Goal: Task Accomplishment & Management: Complete application form

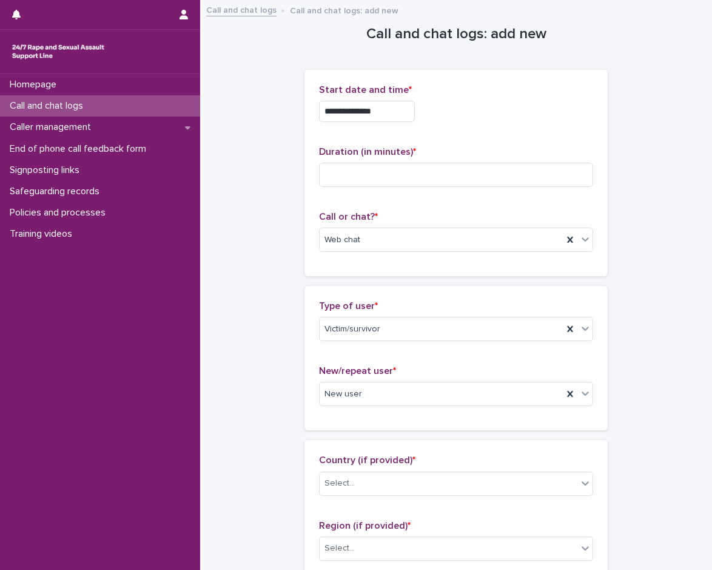
scroll to position [840, 0]
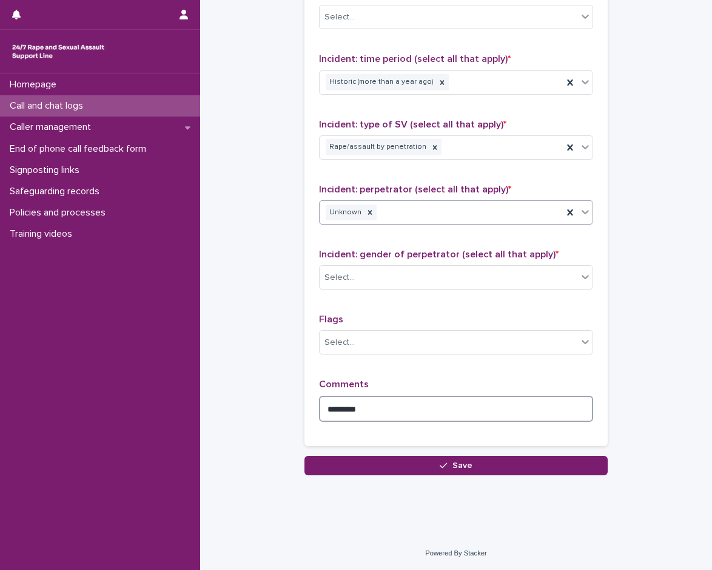
click at [380, 407] on textarea "********" at bounding box center [456, 409] width 274 height 26
type textarea "**********"
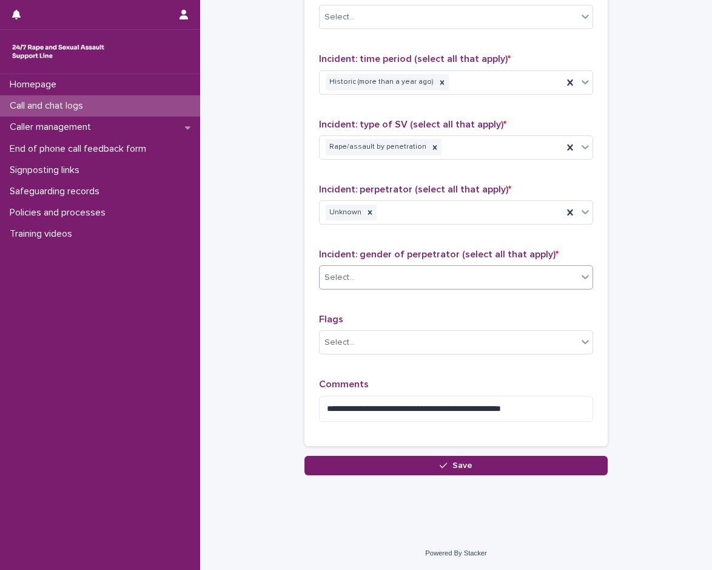
click at [420, 274] on div "Select..." at bounding box center [449, 278] width 258 height 20
drag, startPoint x: 393, startPoint y: 354, endPoint x: 391, endPoint y: 345, distance: 9.8
click at [393, 354] on div "Select..." at bounding box center [456, 342] width 274 height 24
click at [391, 343] on div "Select..." at bounding box center [449, 343] width 258 height 20
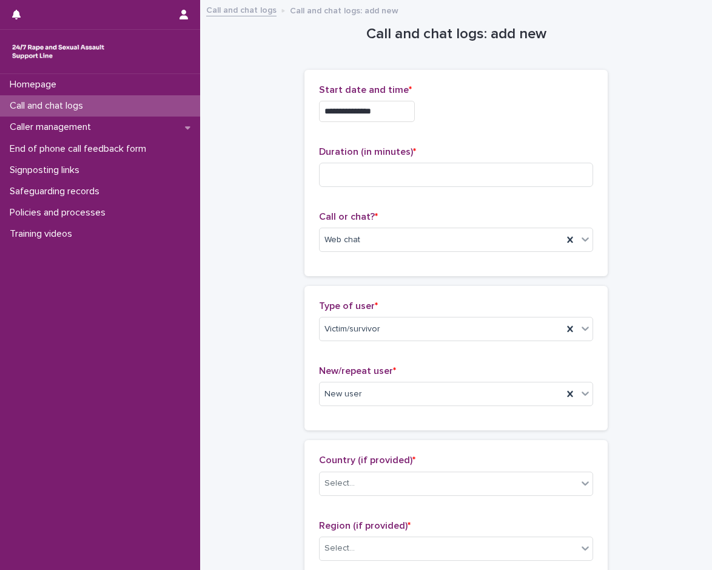
scroll to position [182, 0]
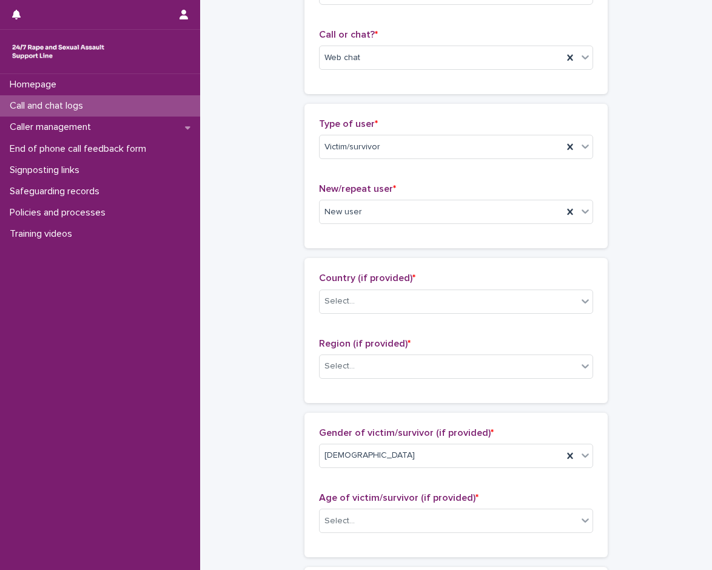
click at [399, 317] on div "Country (if provided) * Select..." at bounding box center [456, 297] width 274 height 50
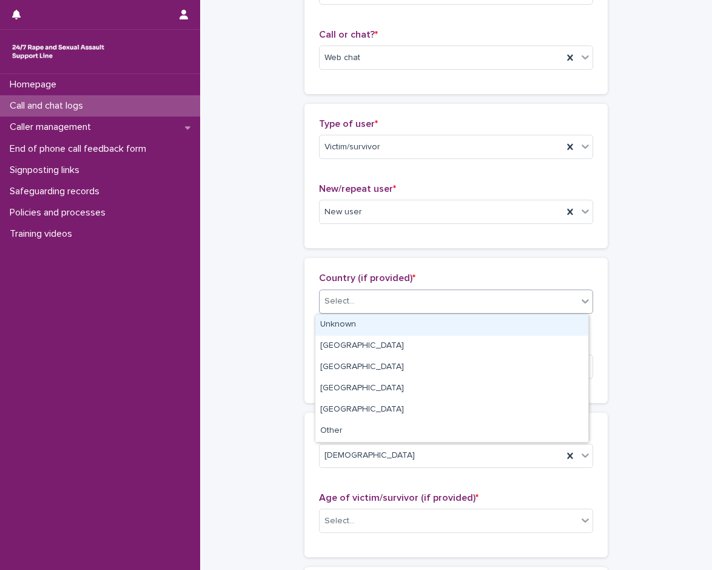
click at [397, 306] on div "Select..." at bounding box center [449, 301] width 258 height 20
click at [380, 325] on div "Unknown" at bounding box center [452, 324] width 273 height 21
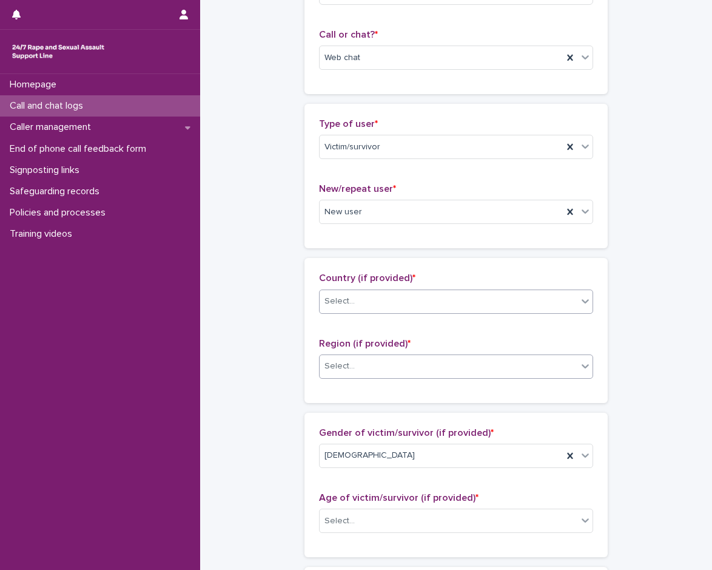
click at [371, 366] on div "Select..." at bounding box center [449, 366] width 258 height 20
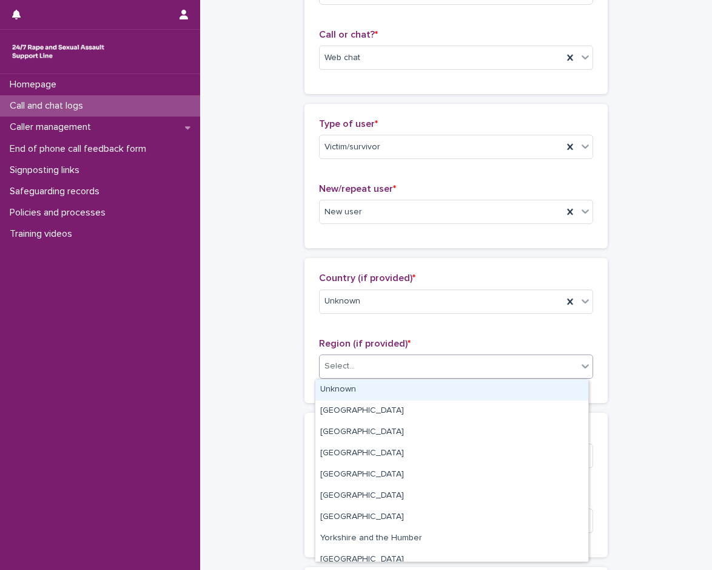
click at [365, 385] on div "Unknown" at bounding box center [452, 389] width 273 height 21
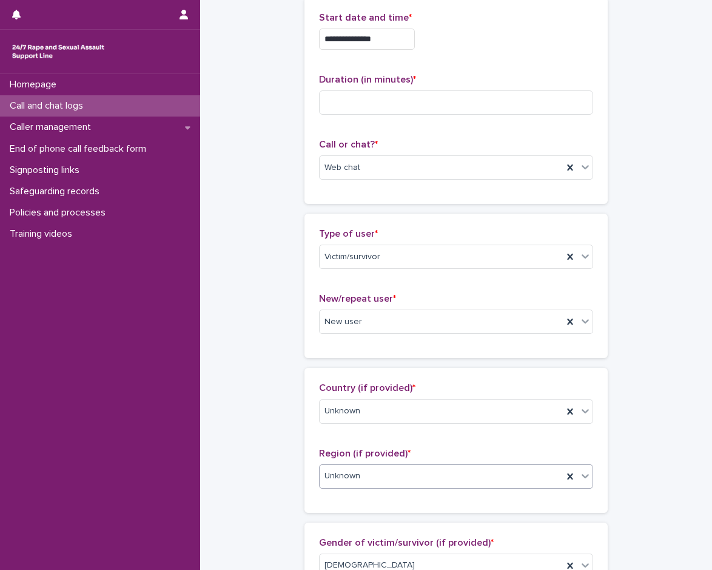
scroll to position [0, 0]
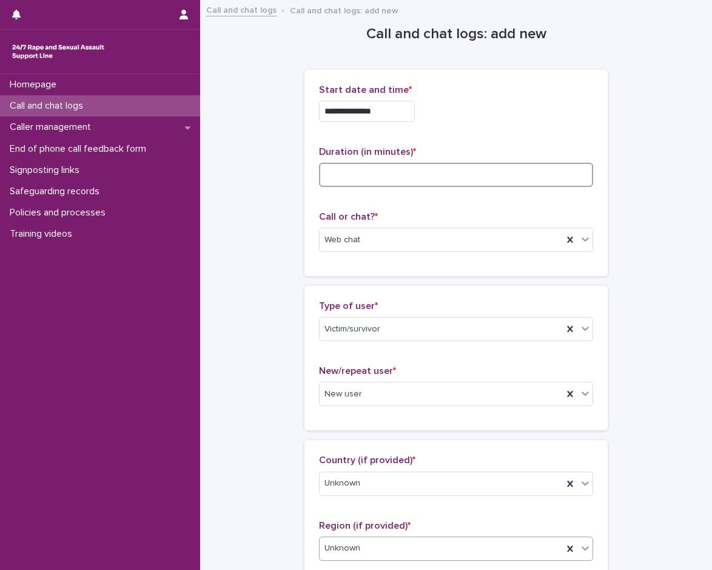
click at [417, 180] on input at bounding box center [456, 175] width 274 height 24
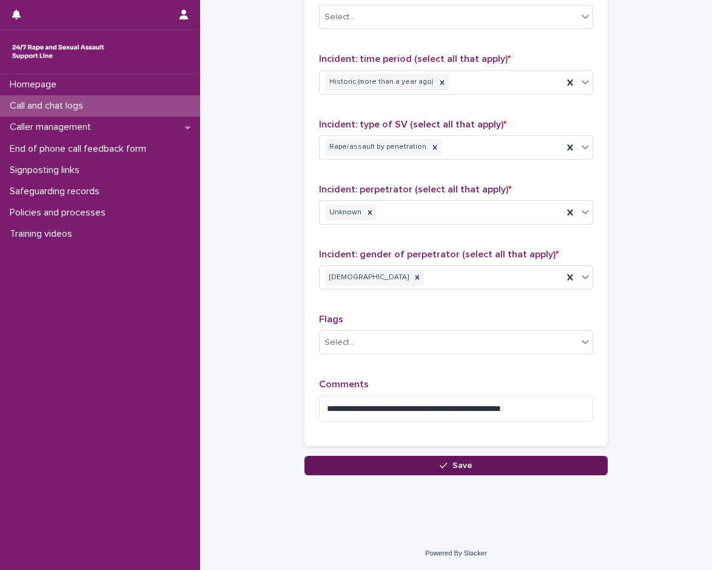
type input "**"
click at [372, 471] on button "Save" at bounding box center [456, 465] width 303 height 19
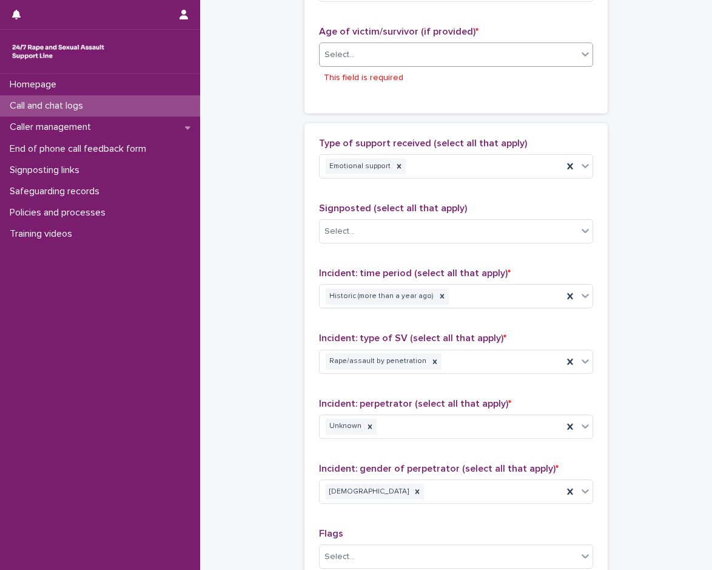
scroll to position [620, 0]
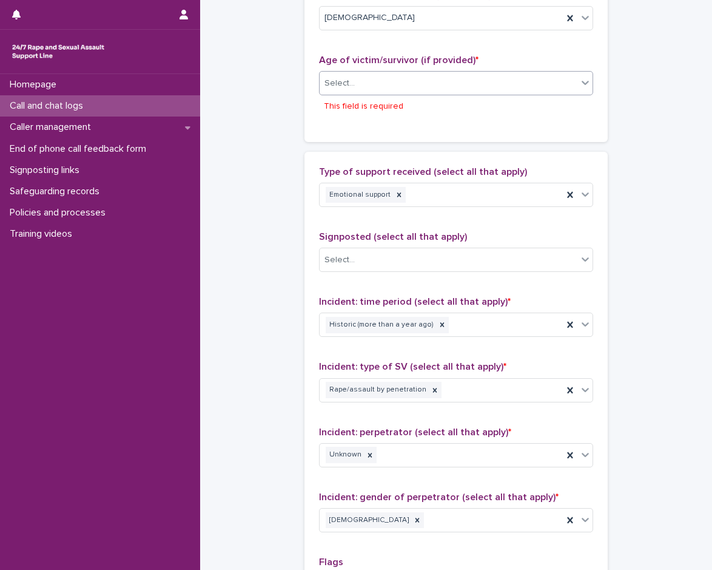
click at [383, 92] on div "Select..." at bounding box center [449, 83] width 258 height 20
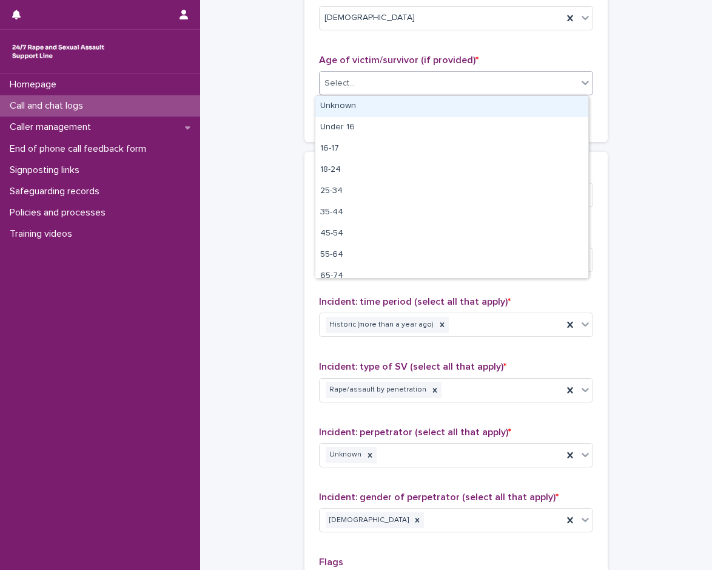
click at [370, 112] on div "Unknown" at bounding box center [452, 106] width 273 height 21
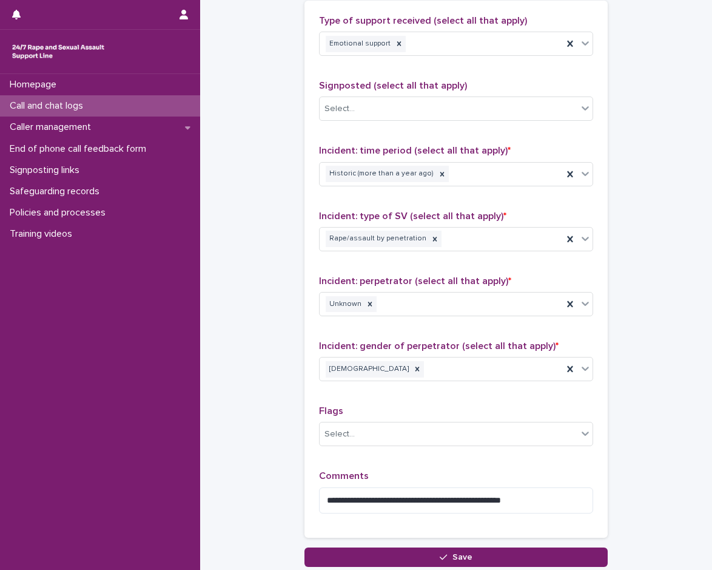
scroll to position [840, 0]
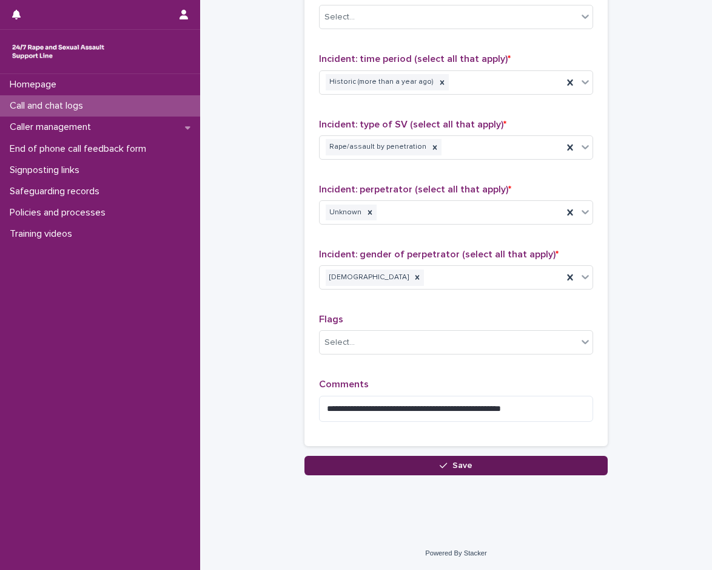
click at [400, 467] on button "Save" at bounding box center [456, 465] width 303 height 19
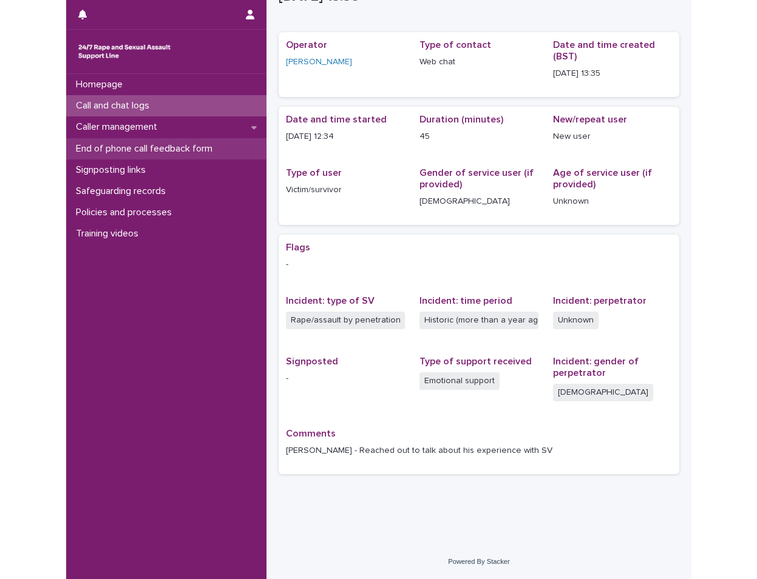
scroll to position [41, 0]
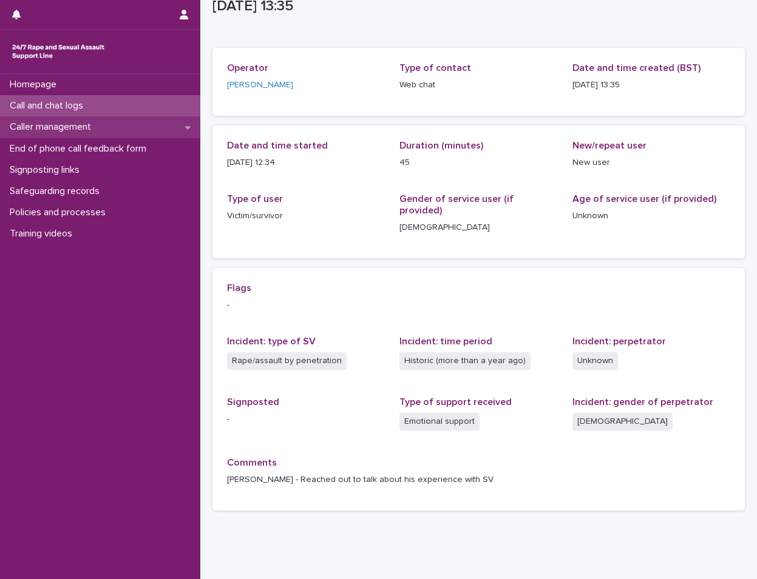
click at [132, 130] on div "Caller management" at bounding box center [100, 127] width 200 height 21
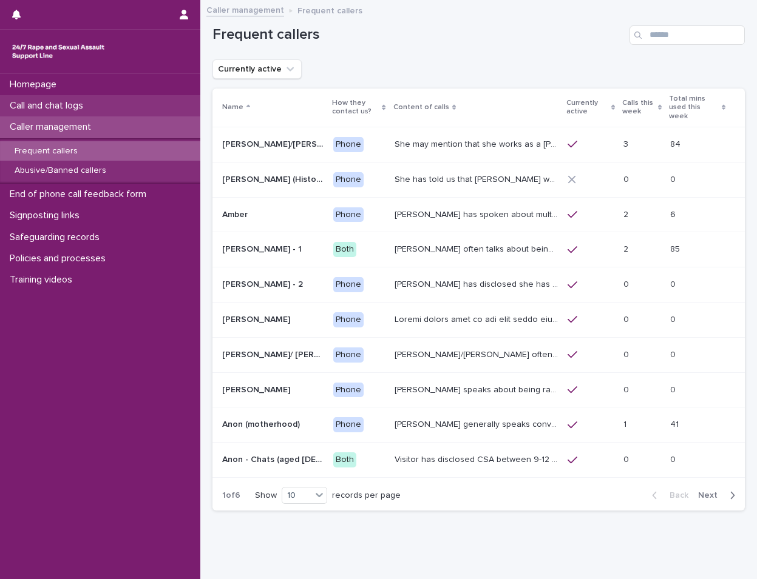
click at [92, 103] on p "Call and chat logs" at bounding box center [49, 106] width 88 height 12
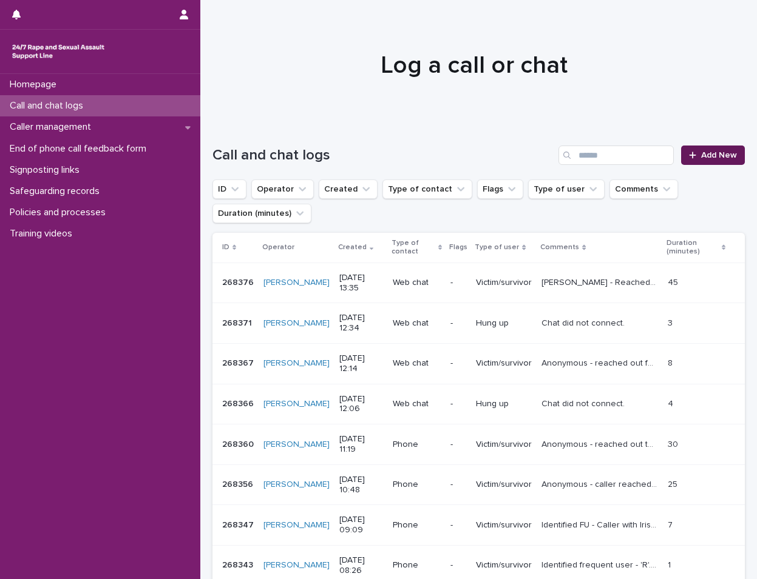
click at [689, 153] on div at bounding box center [695, 155] width 12 height 8
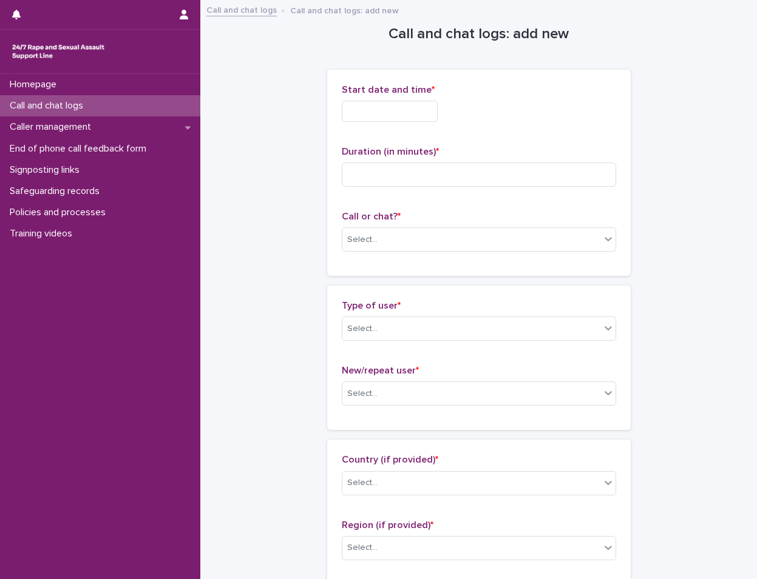
click at [399, 121] on input "text" at bounding box center [390, 111] width 96 height 21
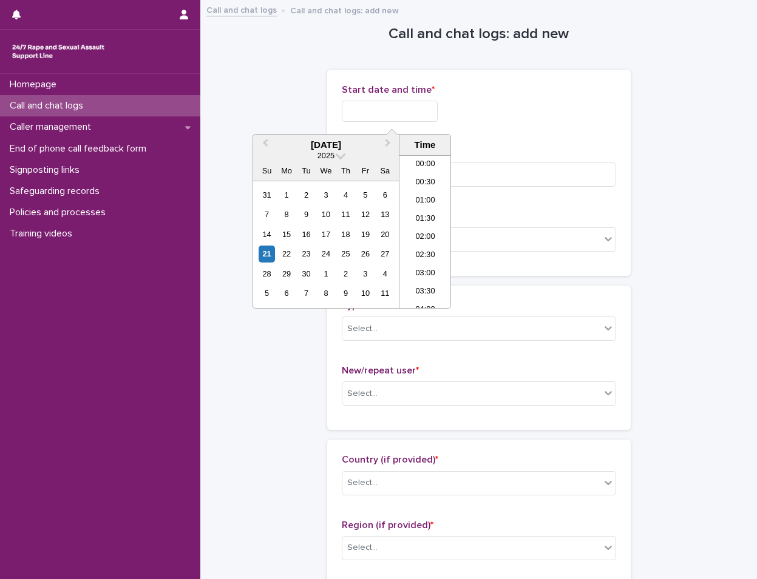
scroll to position [425, 0]
drag, startPoint x: 419, startPoint y: 215, endPoint x: 414, endPoint y: 138, distance: 77.2
click at [416, 207] on li "13:00" at bounding box center [425, 213] width 52 height 18
click at [416, 115] on input "**********" at bounding box center [390, 111] width 96 height 21
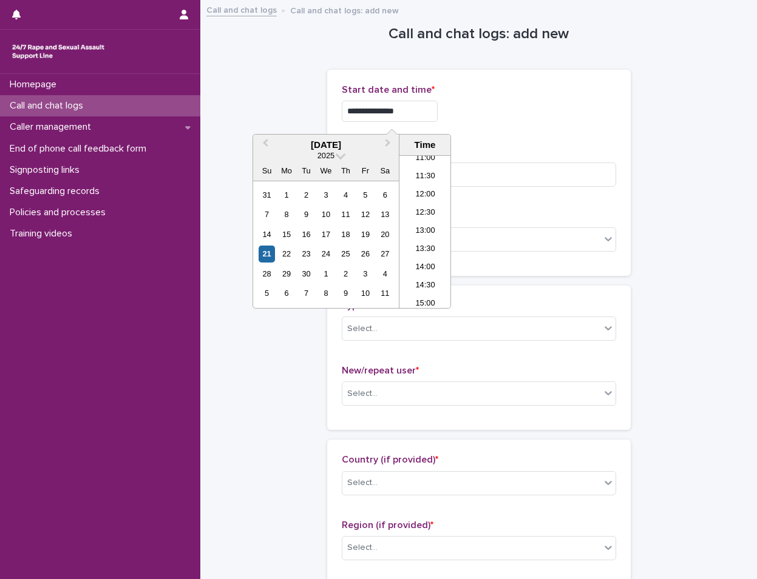
type input "**********"
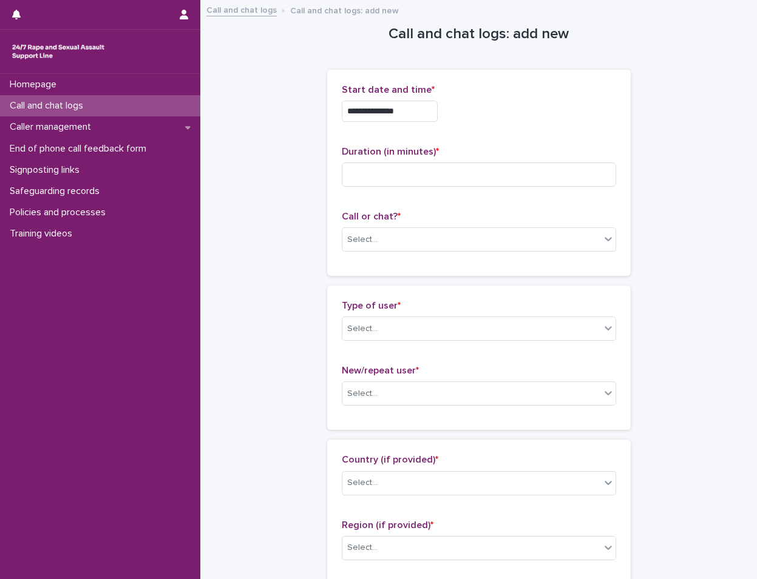
click at [581, 151] on p "Duration (in minutes) *" at bounding box center [479, 152] width 274 height 12
click at [444, 170] on input at bounding box center [479, 175] width 274 height 24
click at [402, 177] on input at bounding box center [479, 175] width 274 height 24
type input "*"
click at [400, 230] on div "Select..." at bounding box center [471, 240] width 258 height 20
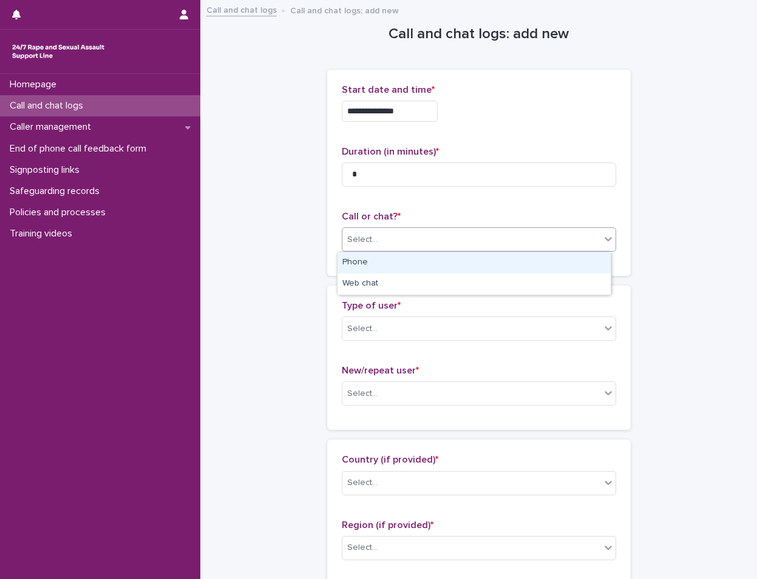
click at [393, 268] on div "Phone" at bounding box center [473, 262] width 273 height 21
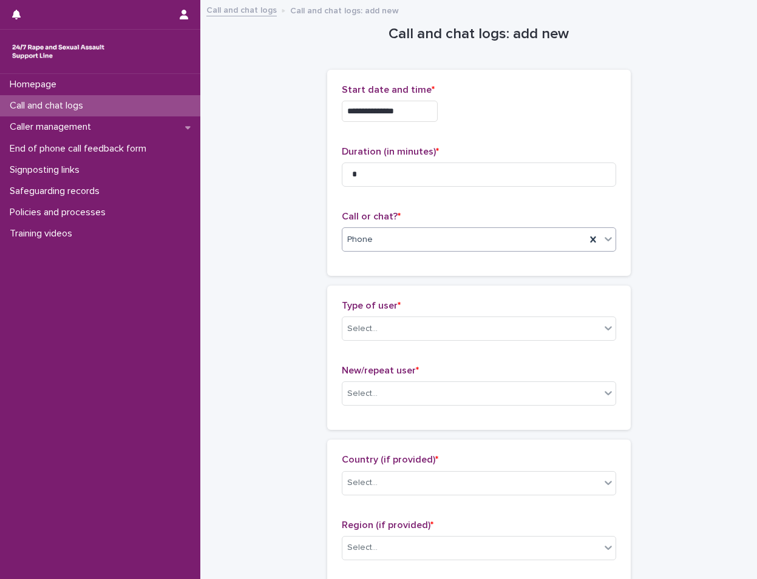
click at [387, 242] on div "Phone" at bounding box center [463, 240] width 243 height 20
click at [387, 292] on div "Web chat" at bounding box center [473, 284] width 273 height 21
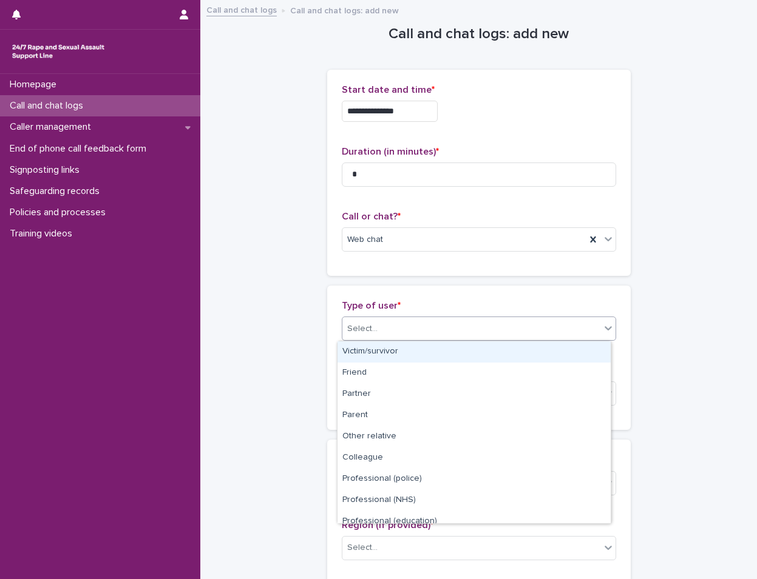
click at [385, 318] on div "Select..." at bounding box center [479, 329] width 274 height 24
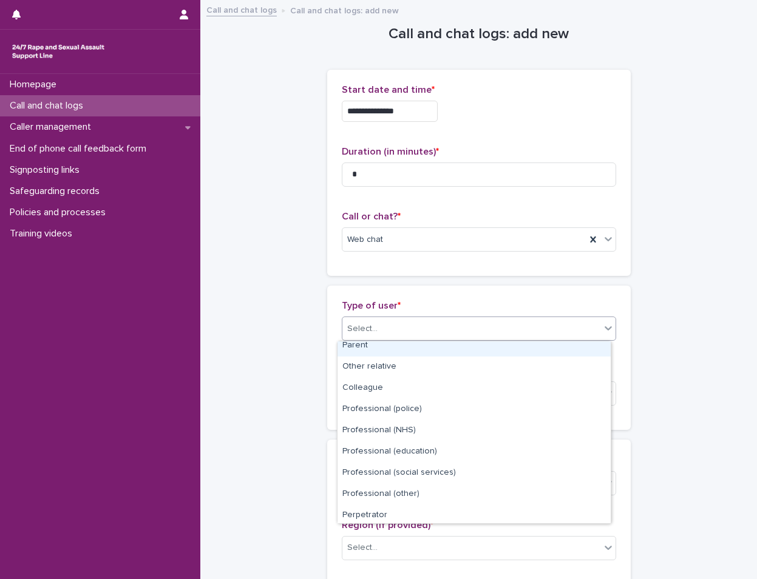
scroll to position [137, 0]
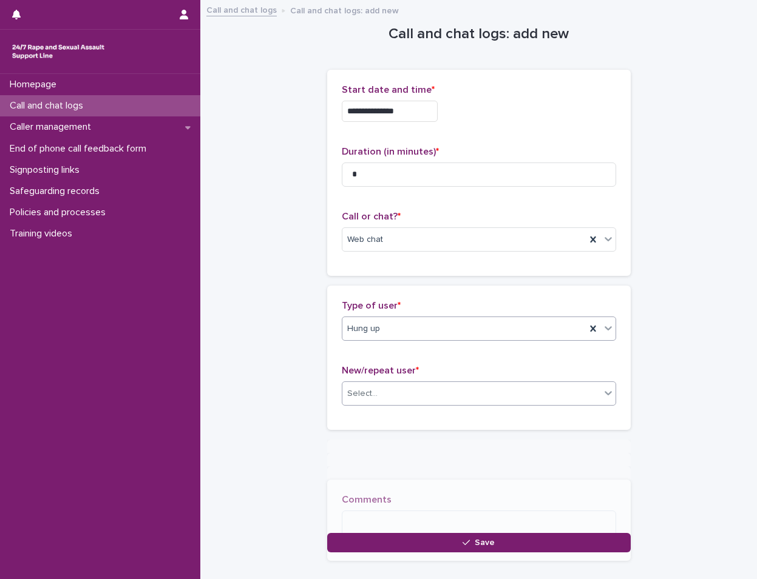
click at [396, 384] on div "Select..." at bounding box center [471, 394] width 258 height 20
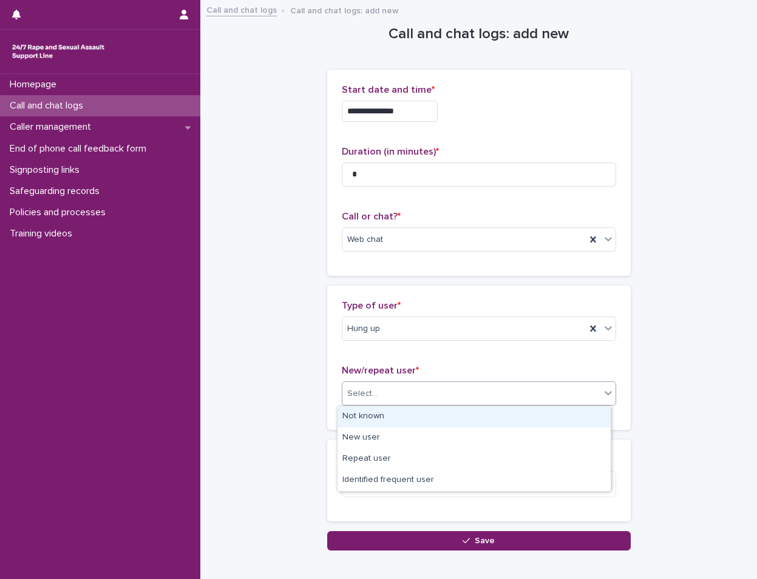
click at [383, 422] on div "Not known" at bounding box center [473, 417] width 273 height 21
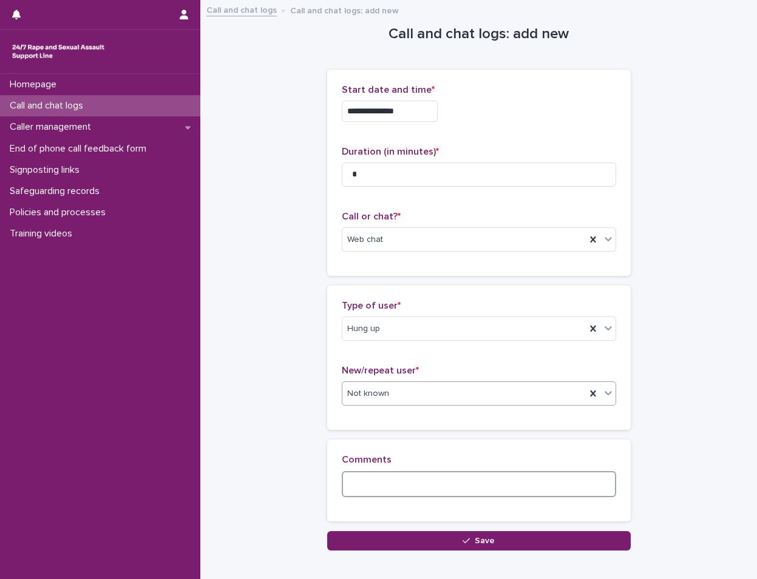
click at [379, 480] on textarea at bounding box center [479, 484] width 274 height 26
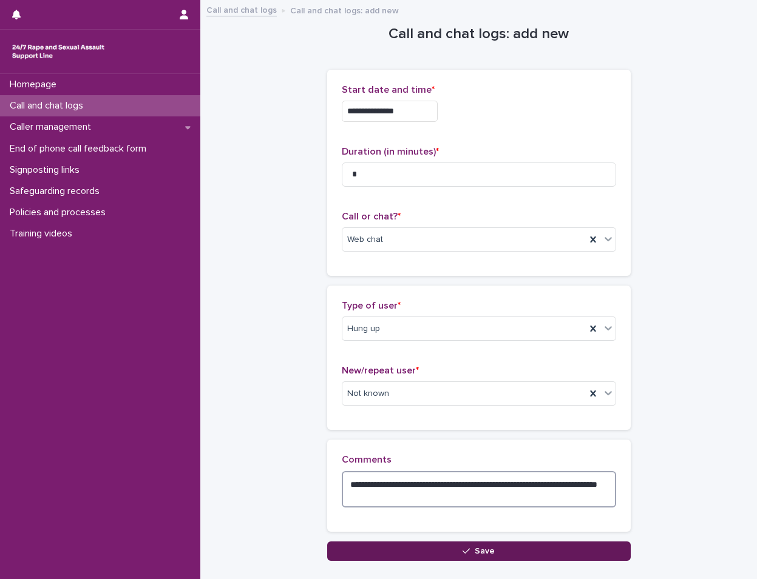
type textarea "**********"
click at [473, 558] on button "Save" at bounding box center [478, 551] width 303 height 19
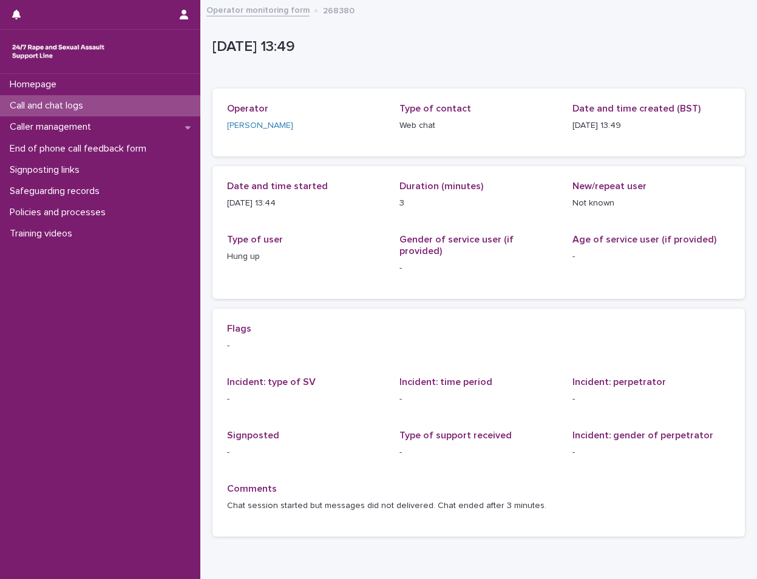
click at [134, 102] on div "Call and chat logs" at bounding box center [100, 105] width 200 height 21
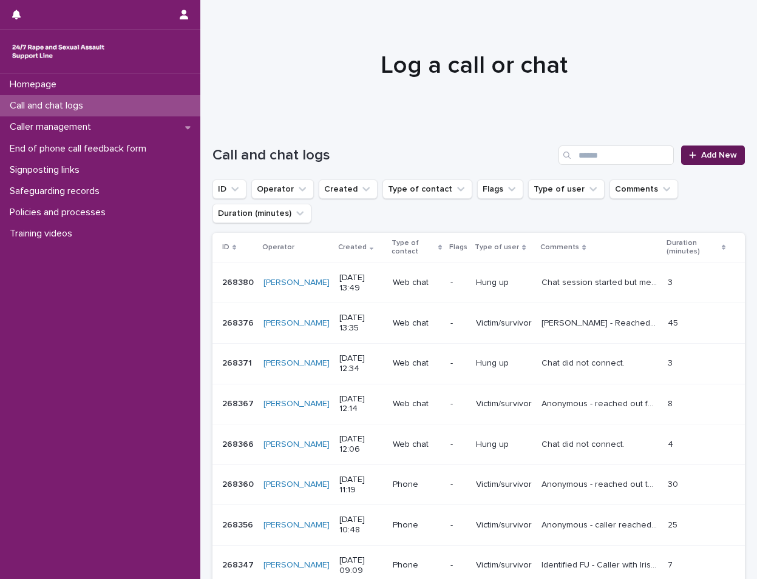
click at [701, 157] on span "Add New" at bounding box center [719, 155] width 36 height 8
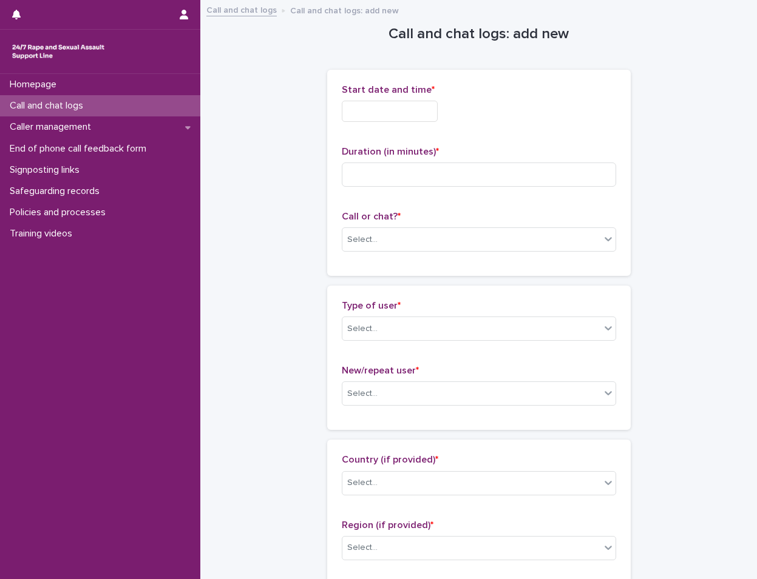
click at [387, 124] on div "Start date and time *" at bounding box center [479, 107] width 274 height 47
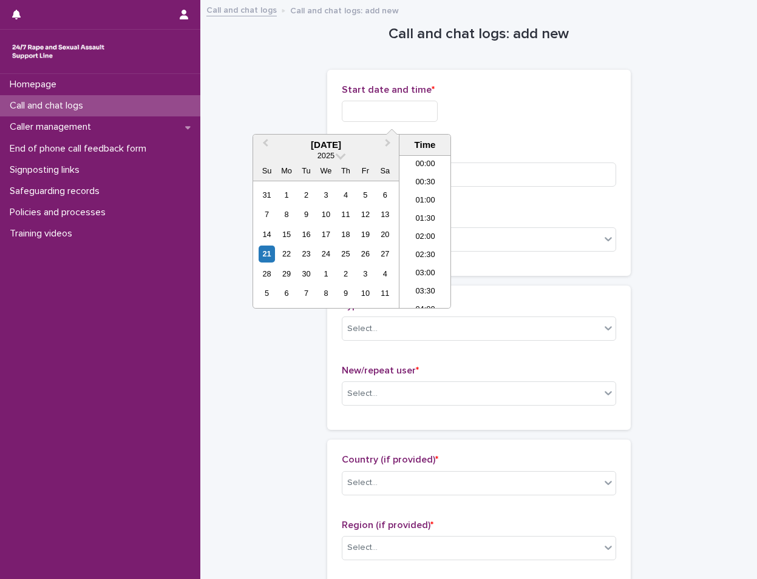
click at [390, 115] on input "text" at bounding box center [390, 111] width 96 height 21
click at [428, 232] on li "13:30" at bounding box center [425, 232] width 52 height 18
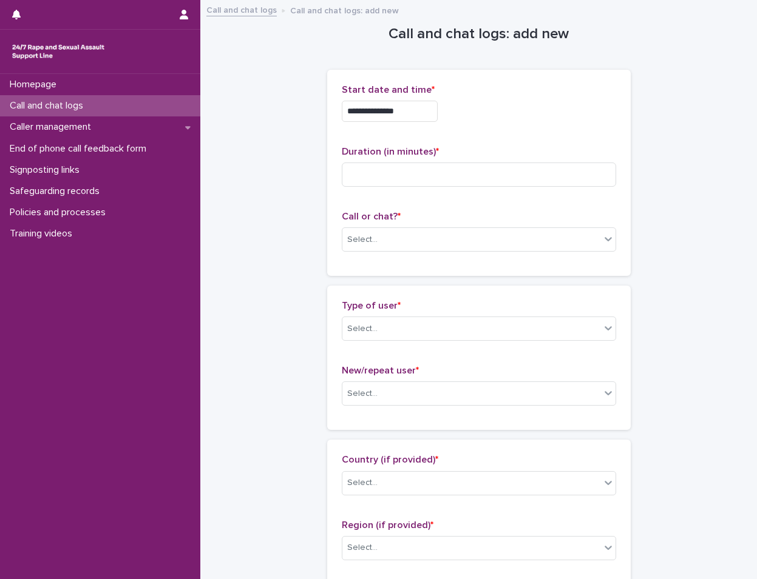
click at [416, 119] on input "**********" at bounding box center [390, 111] width 96 height 21
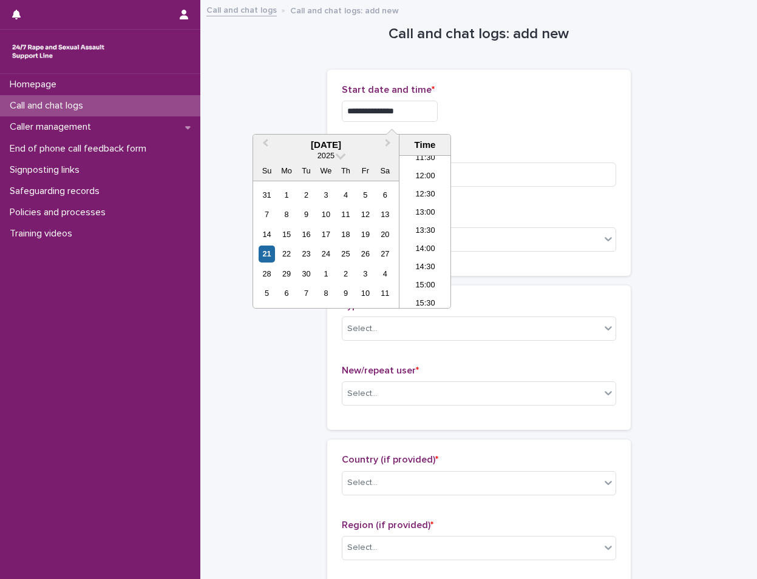
type input "**********"
click at [532, 103] on div "**********" at bounding box center [479, 111] width 274 height 21
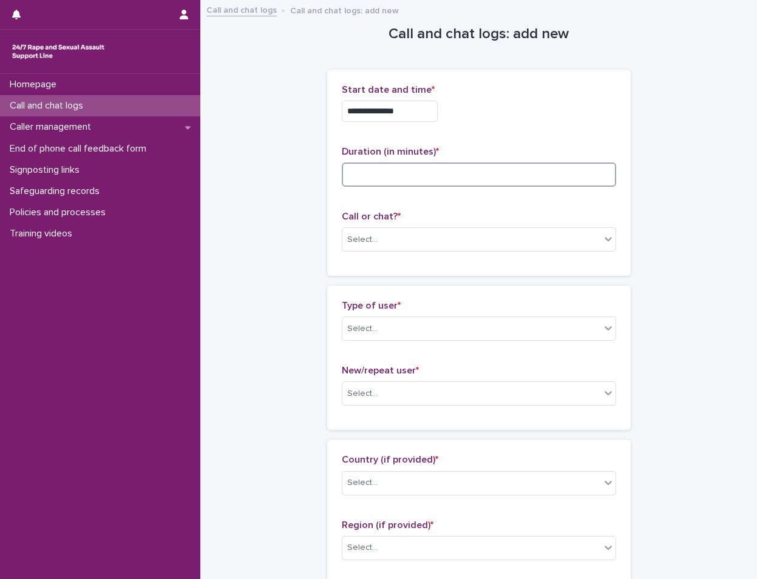
click at [467, 169] on input at bounding box center [479, 175] width 274 height 24
type input "*"
click at [457, 236] on div "Select..." at bounding box center [471, 240] width 258 height 20
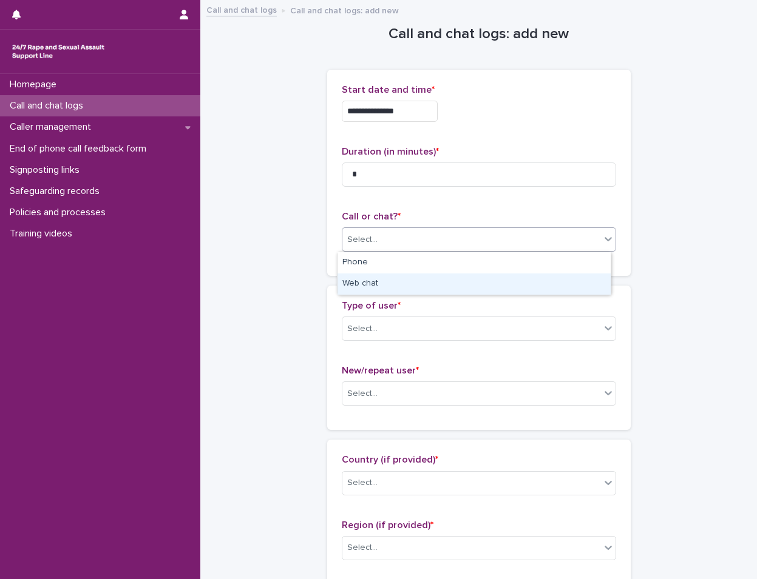
click at [397, 290] on div "Web chat" at bounding box center [473, 284] width 273 height 21
click at [387, 336] on div "Select..." at bounding box center [471, 329] width 258 height 20
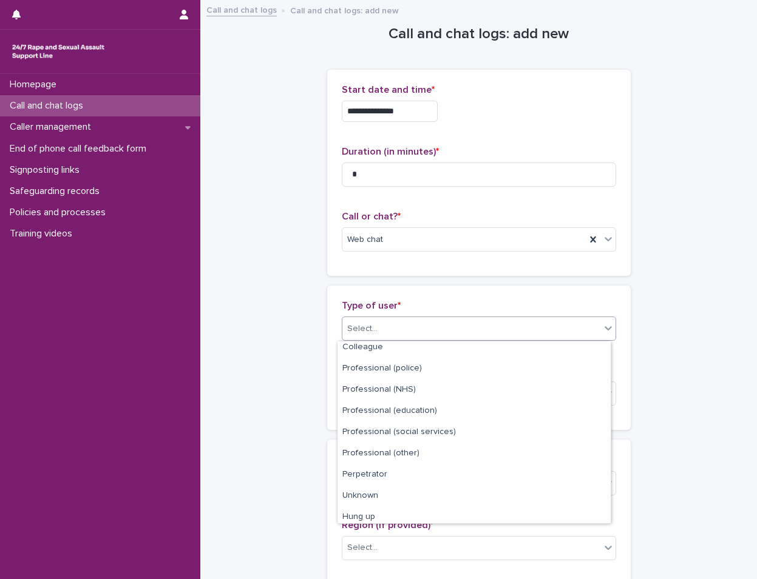
scroll to position [137, 0]
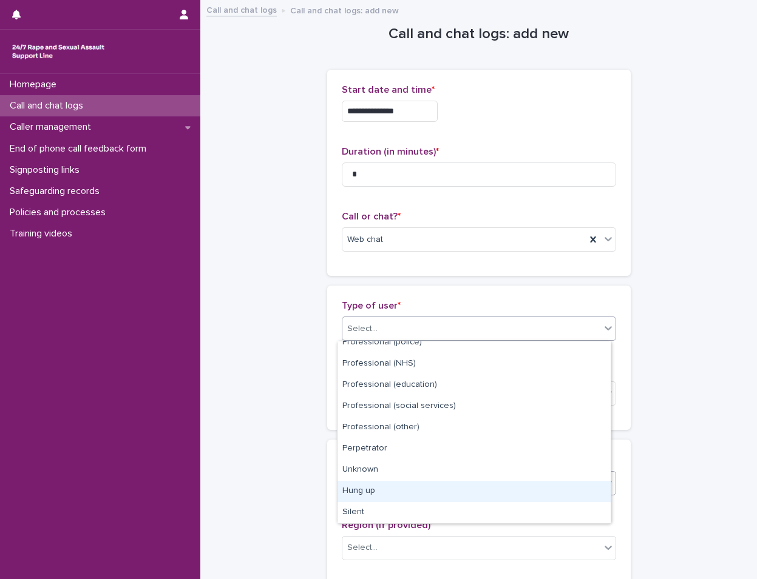
click at [393, 492] on div "Hung up" at bounding box center [473, 491] width 273 height 21
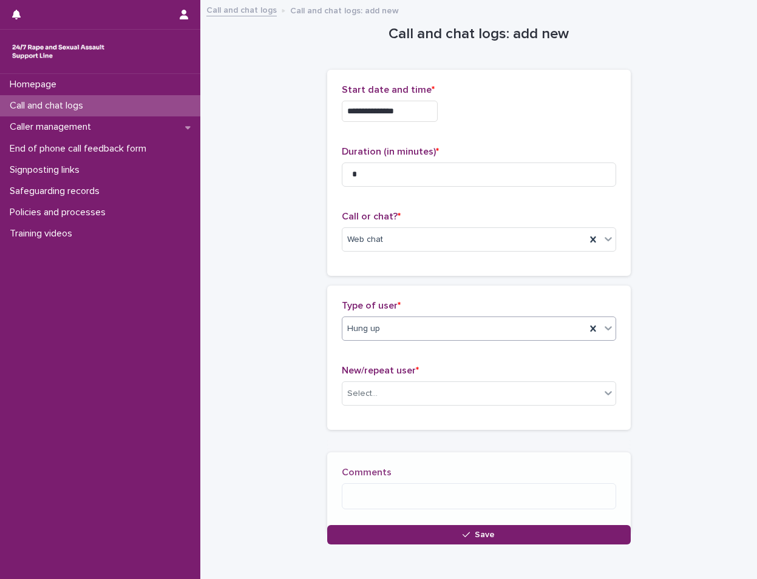
click at [397, 380] on div "New/repeat user * Select..." at bounding box center [479, 390] width 274 height 50
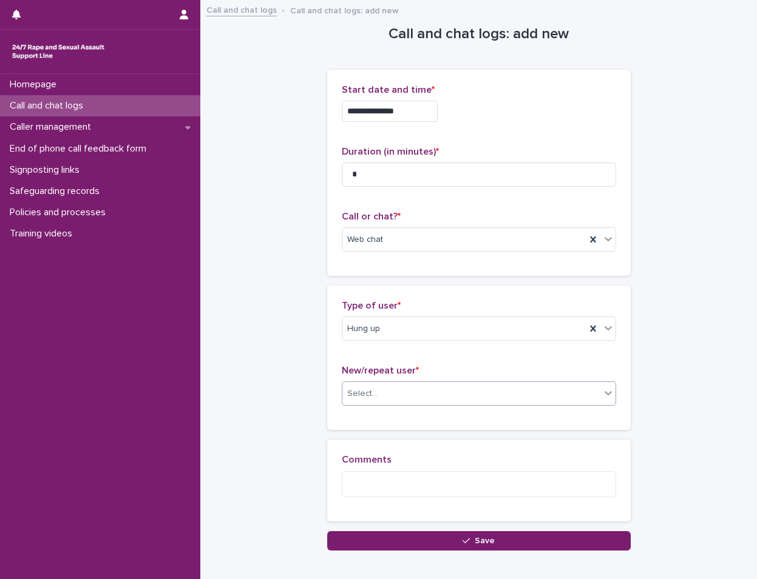
click at [398, 404] on div "Select..." at bounding box center [471, 394] width 258 height 20
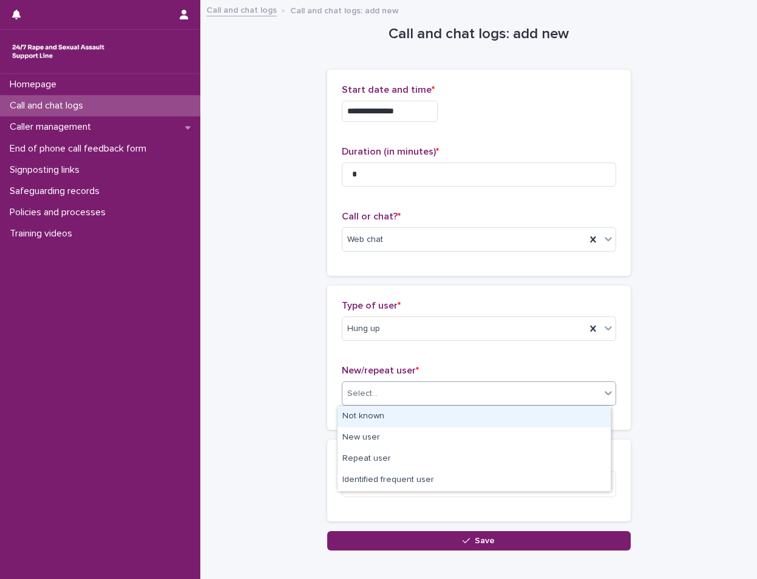
drag, startPoint x: 394, startPoint y: 426, endPoint x: 388, endPoint y: 421, distance: 7.7
click at [393, 426] on div "Not known" at bounding box center [473, 417] width 273 height 21
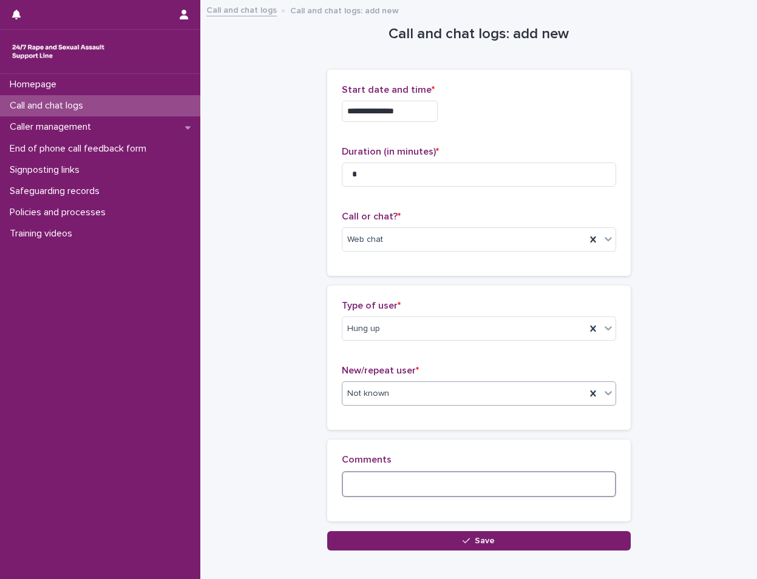
click at [387, 475] on textarea at bounding box center [479, 484] width 274 height 26
click at [539, 485] on textarea "**********" at bounding box center [479, 484] width 274 height 26
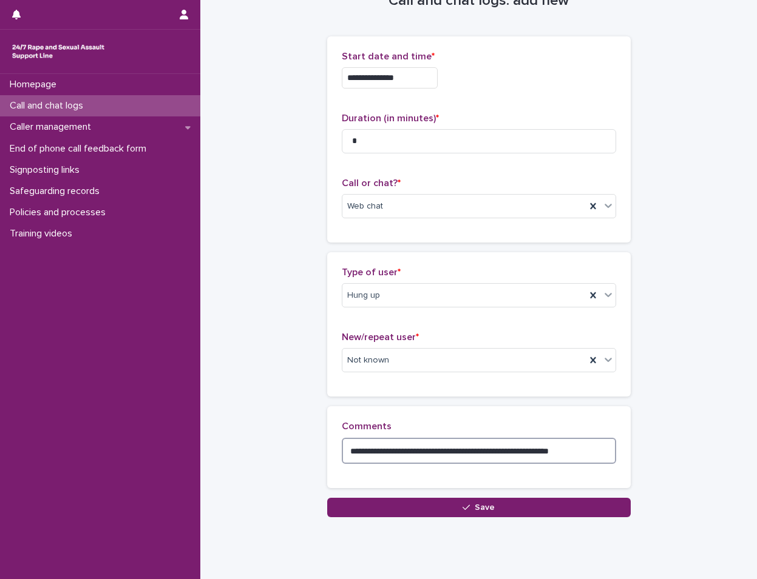
scroll to position [66, 0]
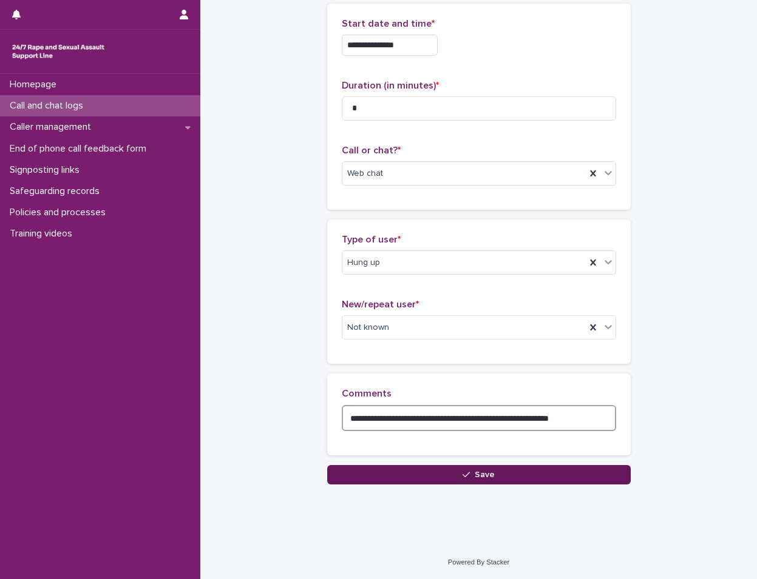
type textarea "**********"
click at [450, 476] on button "Save" at bounding box center [478, 474] width 303 height 19
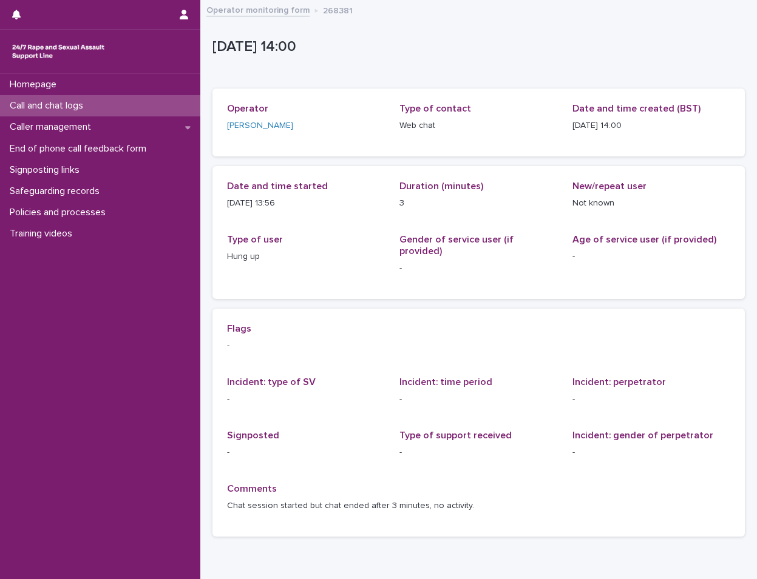
click at [92, 104] on p "Call and chat logs" at bounding box center [49, 106] width 88 height 12
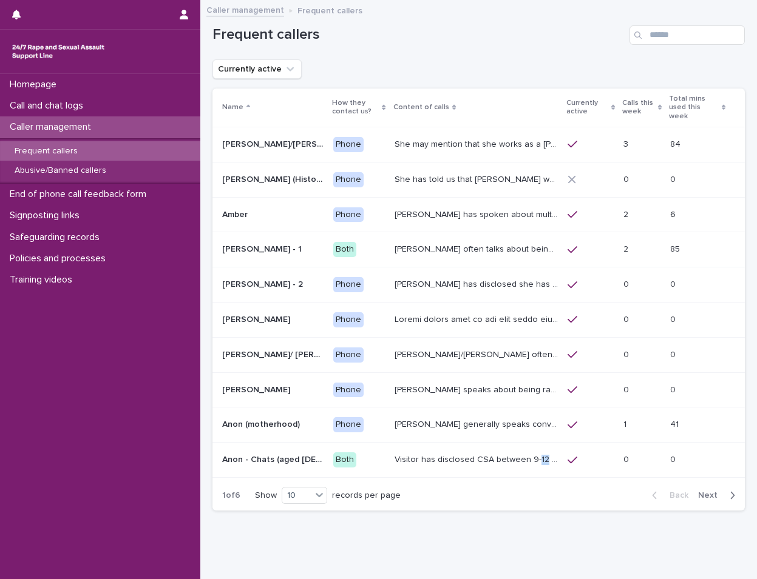
drag, startPoint x: 529, startPoint y: 444, endPoint x: 519, endPoint y: 446, distance: 9.4
click at [519, 453] on p "Visitor has disclosed CSA between 9-12 years of age involving brother in law wh…" at bounding box center [477, 459] width 166 height 13
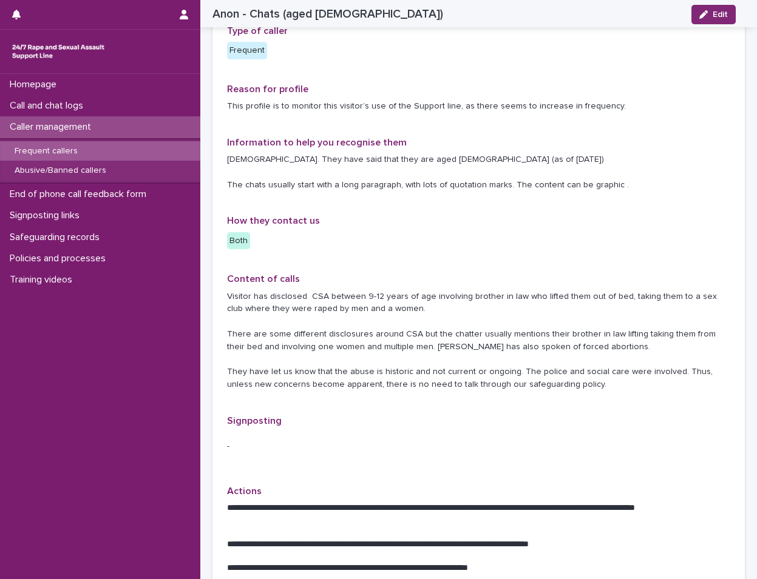
scroll to position [61, 0]
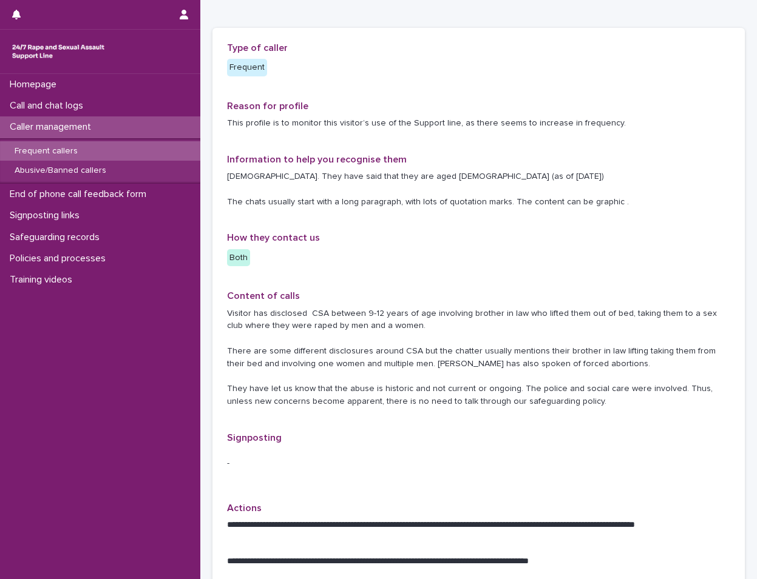
click at [123, 153] on div "Frequent callers" at bounding box center [100, 151] width 200 height 20
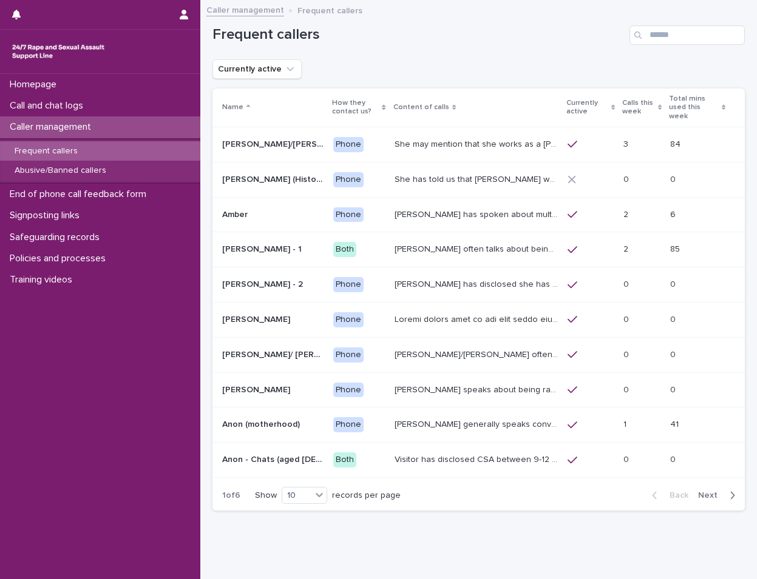
click at [129, 182] on div "Frequent callers Abusive/Banned callers" at bounding box center [100, 161] width 200 height 46
click at [135, 171] on div "Abusive/Banned callers" at bounding box center [100, 171] width 200 height 20
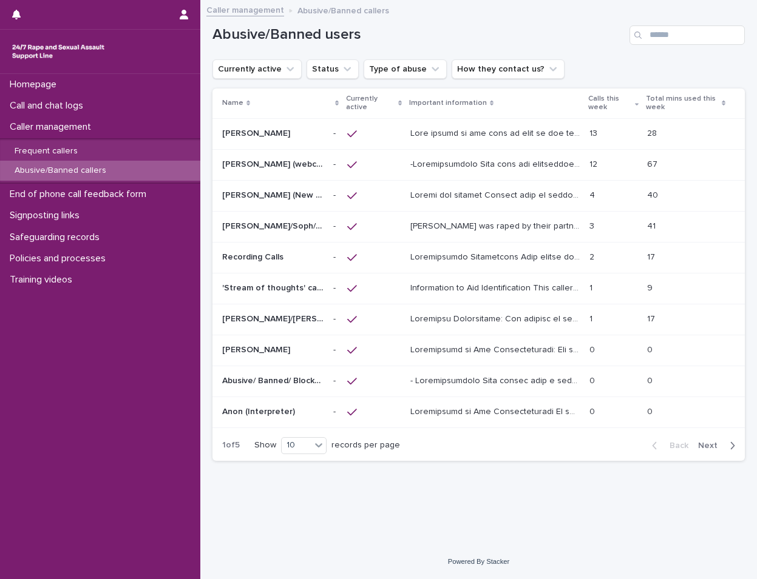
click at [727, 446] on div "button" at bounding box center [729, 446] width 10 height 11
click at [652, 444] on button "Back" at bounding box center [667, 444] width 51 height 11
click at [701, 445] on span "Next" at bounding box center [711, 446] width 27 height 8
click at [663, 435] on div "Back Next" at bounding box center [693, 444] width 103 height 30
click at [656, 443] on icon "button" at bounding box center [654, 444] width 4 height 7
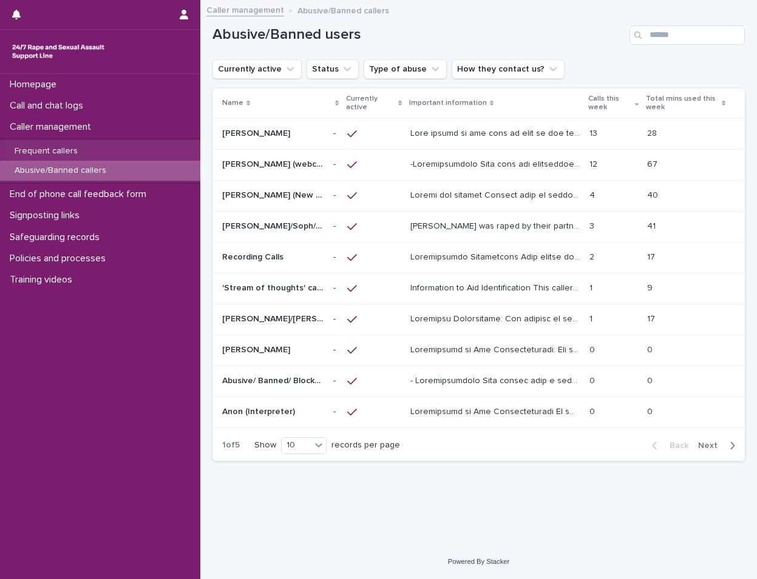
click at [377, 382] on div at bounding box center [372, 381] width 50 height 11
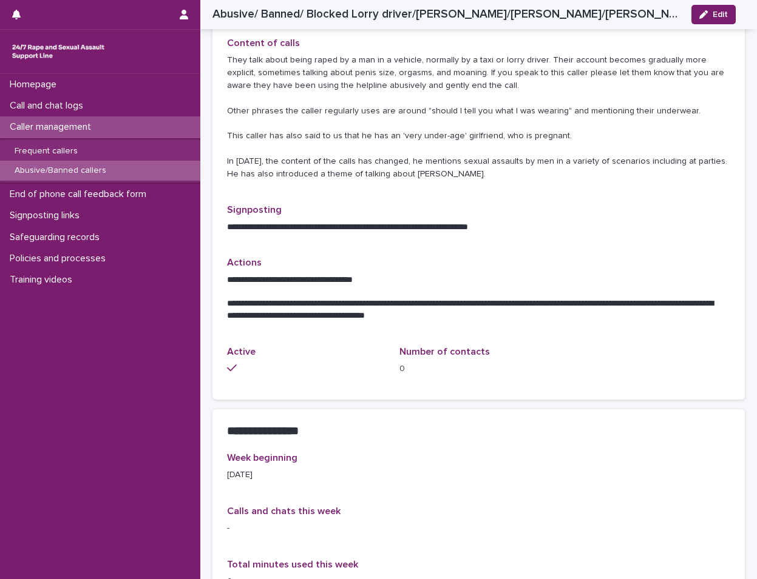
scroll to position [485, 0]
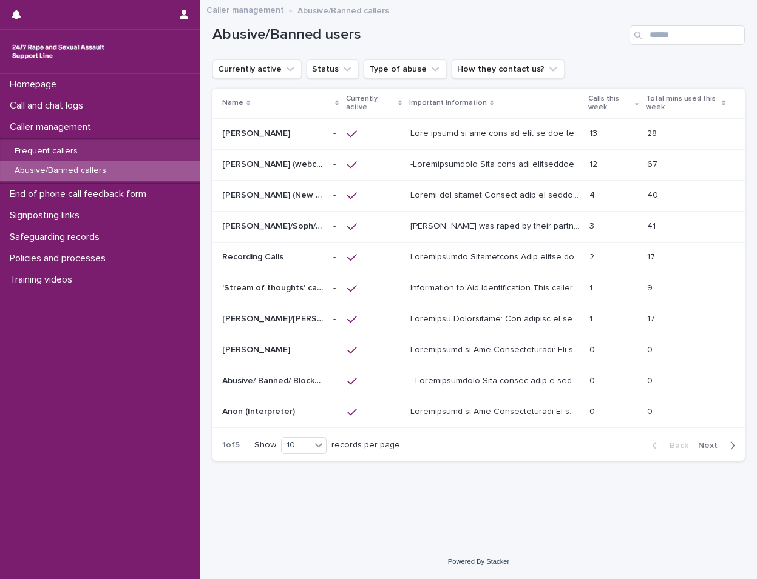
click at [720, 448] on span "Next" at bounding box center [711, 446] width 27 height 8
click at [720, 448] on span "Next" at bounding box center [711, 444] width 27 height 8
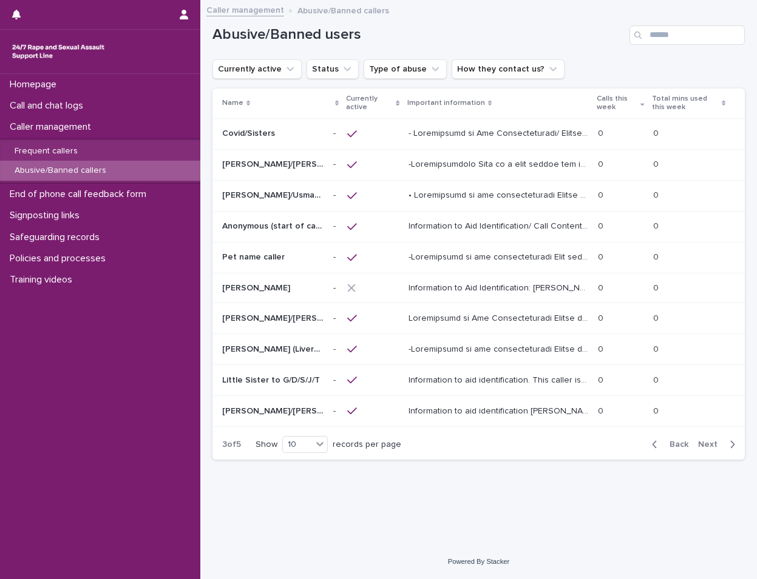
click at [720, 448] on span "Next" at bounding box center [711, 445] width 27 height 8
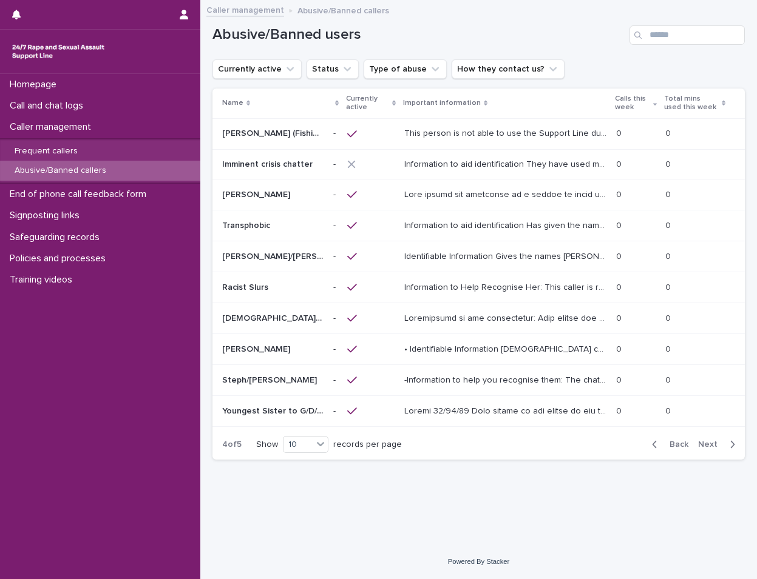
click at [454, 325] on div at bounding box center [505, 319] width 202 height 20
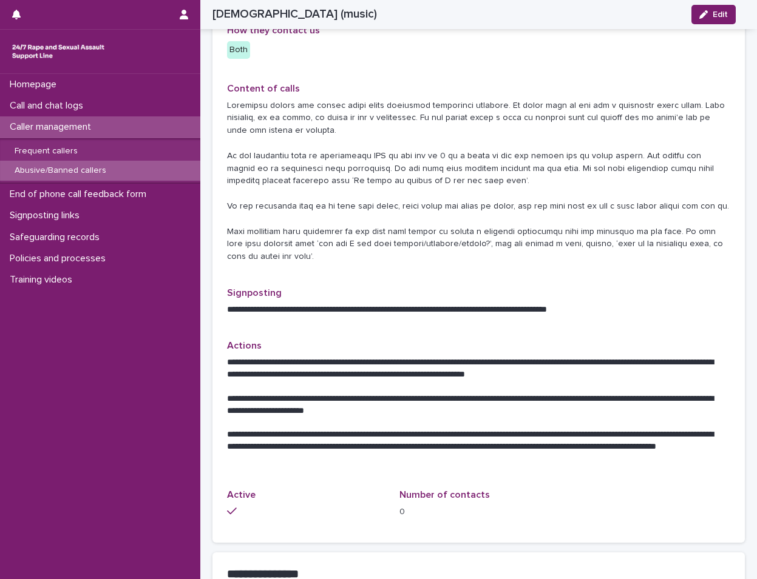
scroll to position [425, 0]
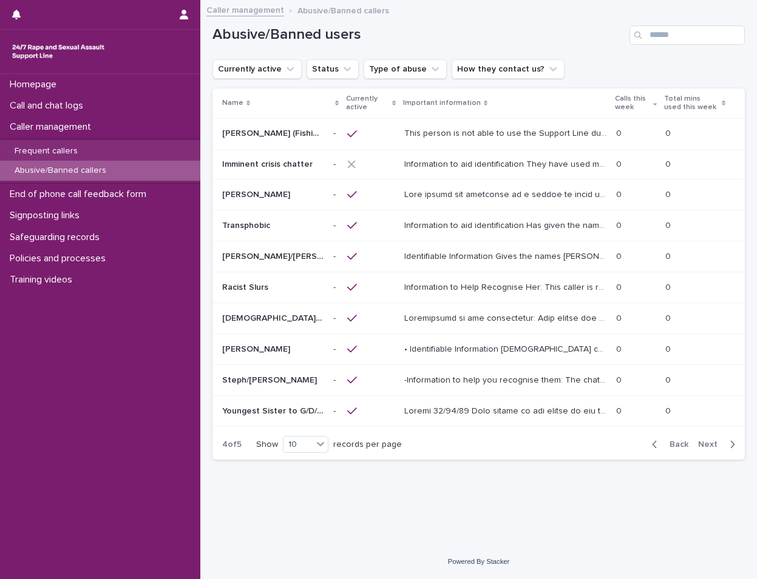
click at [436, 349] on p "• Identifiable Information Male caller with a Scottish accent, gives the name C…" at bounding box center [506, 348] width 204 height 13
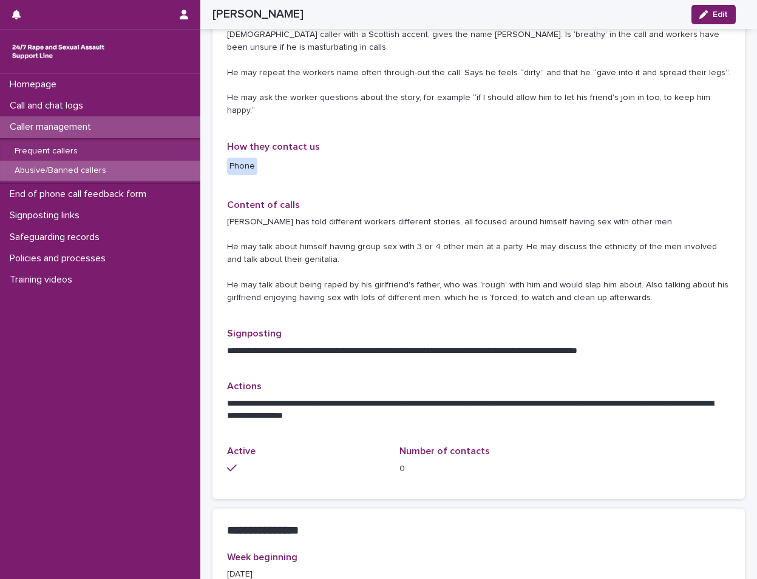
scroll to position [364, 0]
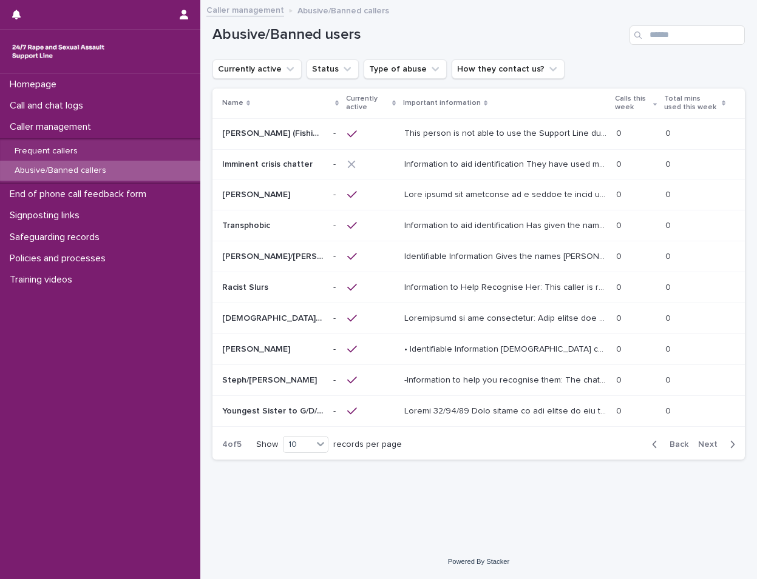
click at [717, 452] on div "Back Next" at bounding box center [693, 445] width 103 height 30
click at [708, 442] on span "Next" at bounding box center [711, 445] width 27 height 8
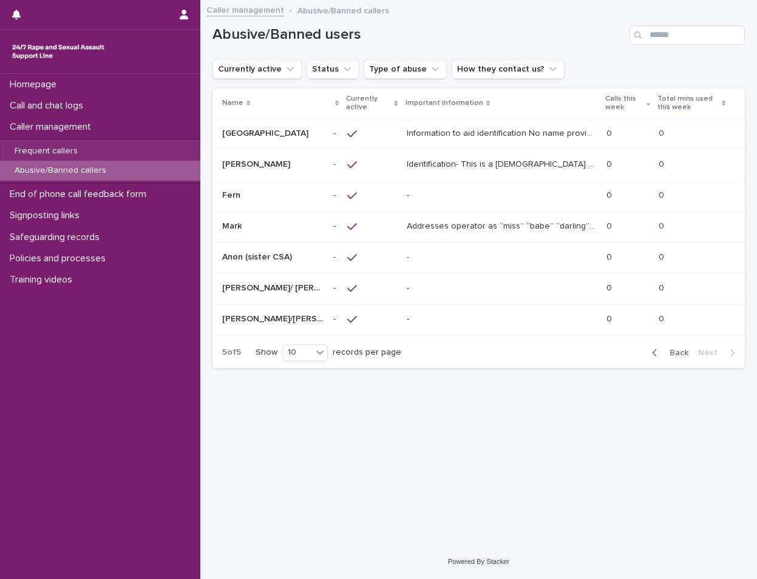
click at [373, 263] on div at bounding box center [372, 258] width 50 height 21
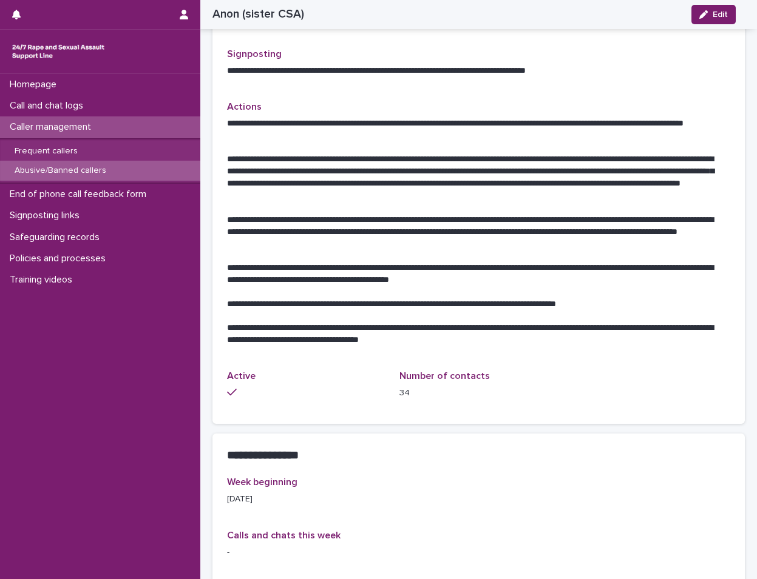
scroll to position [667, 0]
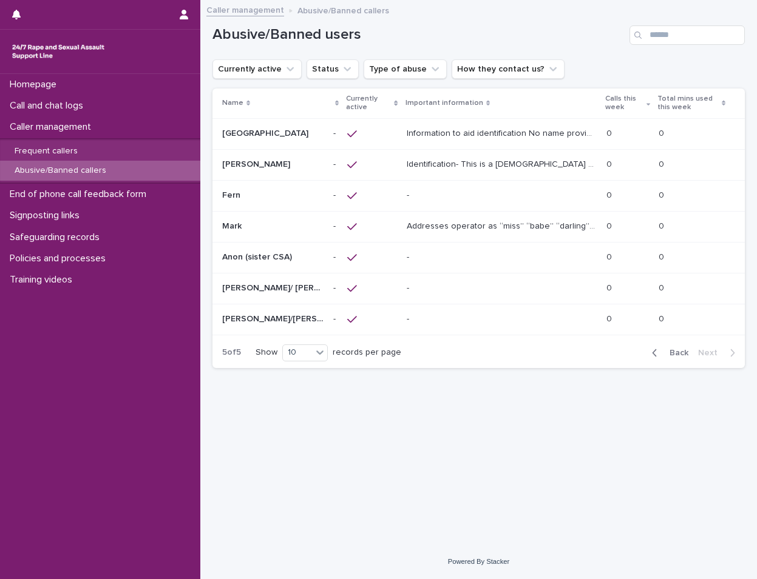
click at [441, 317] on p at bounding box center [502, 319] width 190 height 10
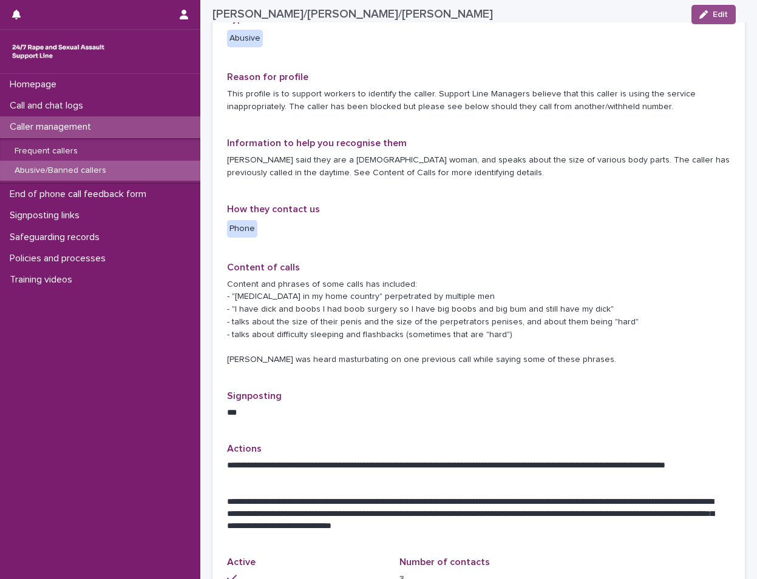
scroll to position [243, 0]
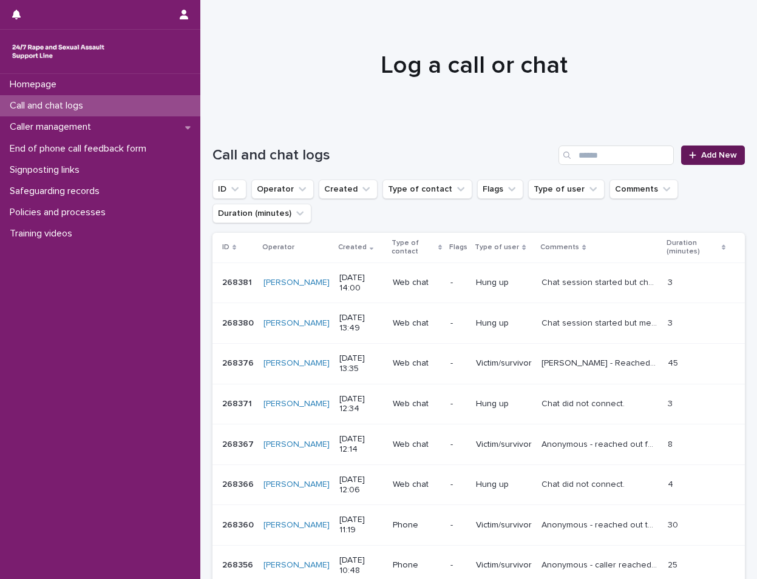
click at [701, 150] on link "Add New" at bounding box center [713, 155] width 64 height 19
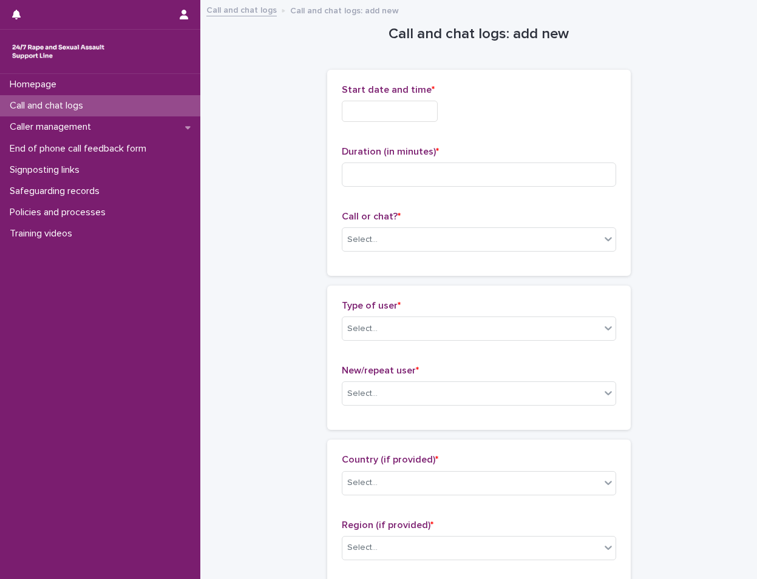
click at [402, 118] on input "text" at bounding box center [390, 111] width 96 height 21
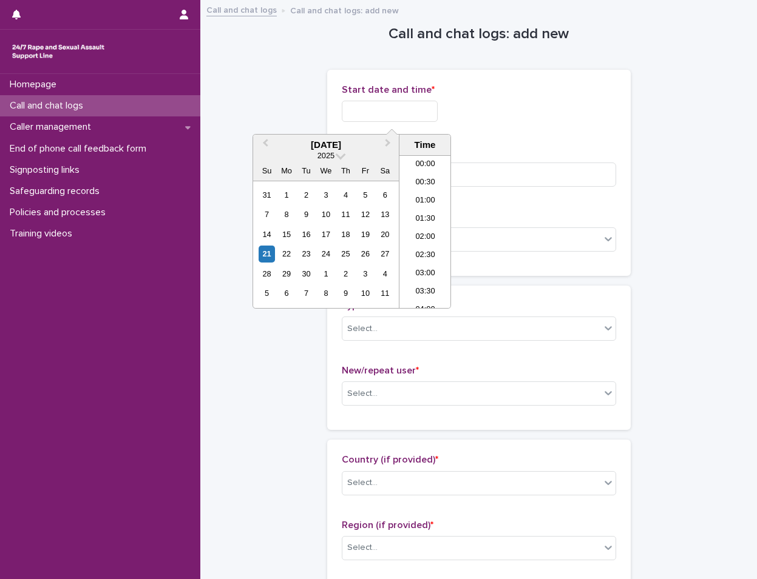
scroll to position [479, 0]
click at [430, 231] on li "15:00" at bounding box center [425, 232] width 52 height 18
click at [409, 106] on input "**********" at bounding box center [390, 111] width 96 height 21
type input "**********"
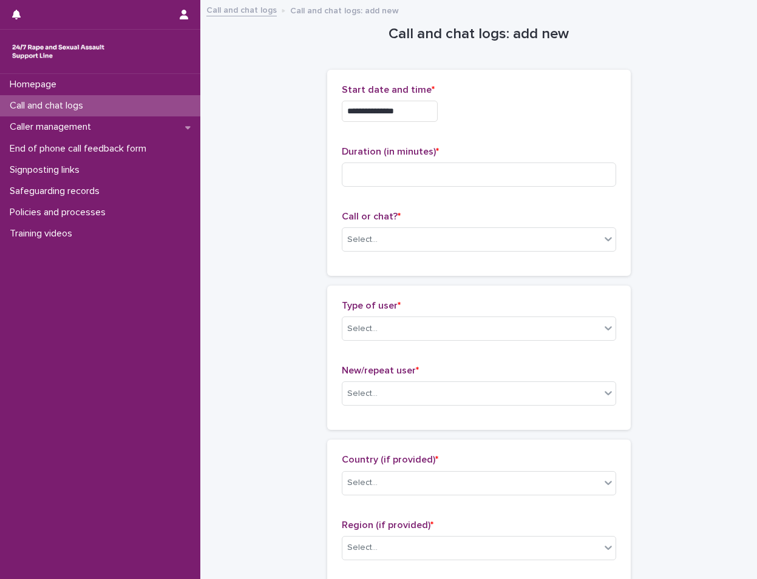
click at [581, 132] on div "**********" at bounding box center [479, 172] width 274 height 177
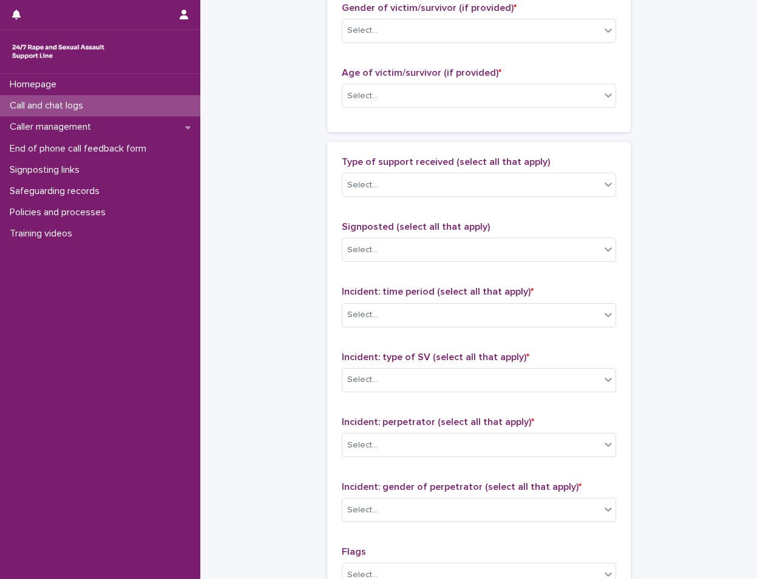
scroll to position [830, 0]
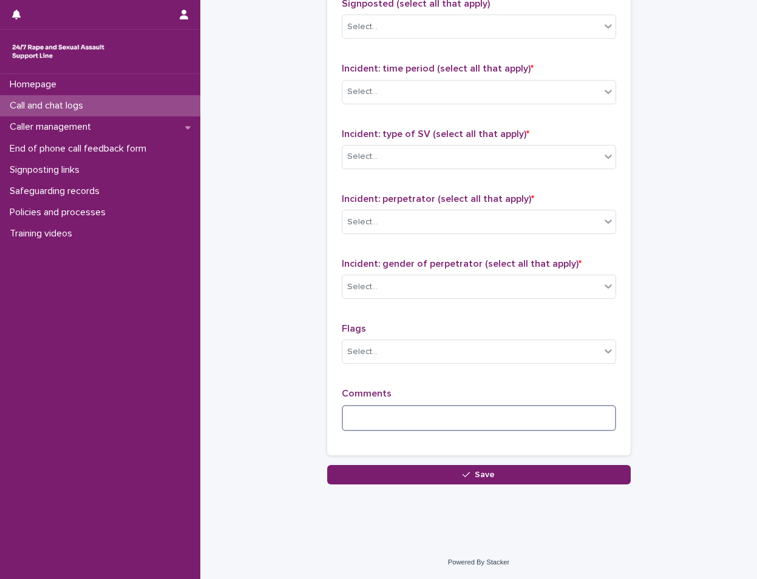
click at [422, 410] on textarea at bounding box center [479, 418] width 274 height 26
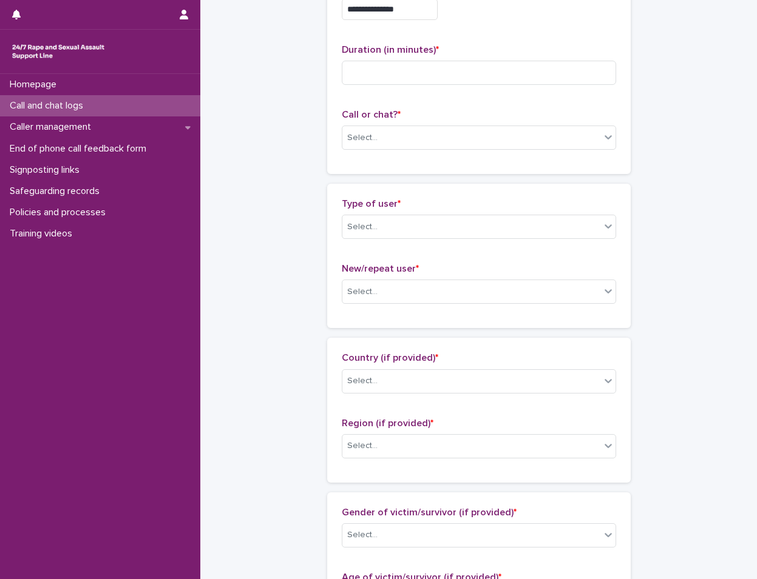
scroll to position [0, 0]
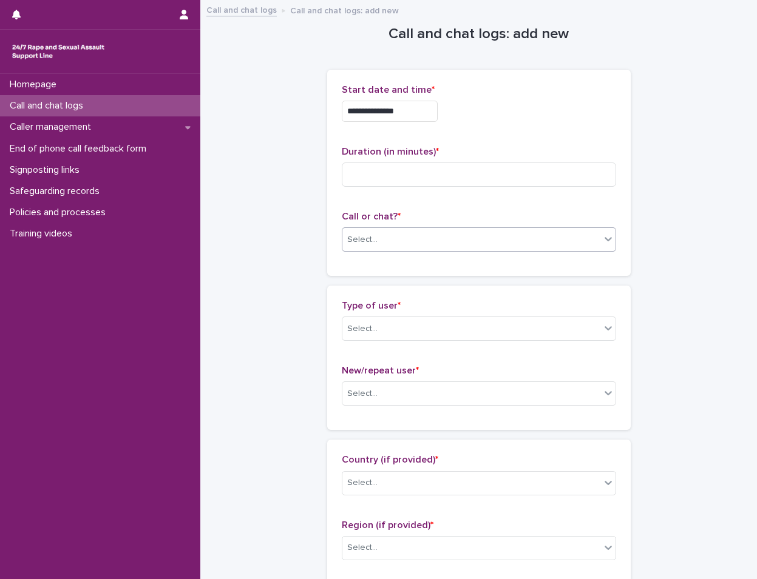
click at [407, 249] on div "Select..." at bounding box center [471, 240] width 258 height 20
click at [396, 283] on div "Web chat" at bounding box center [473, 284] width 273 height 21
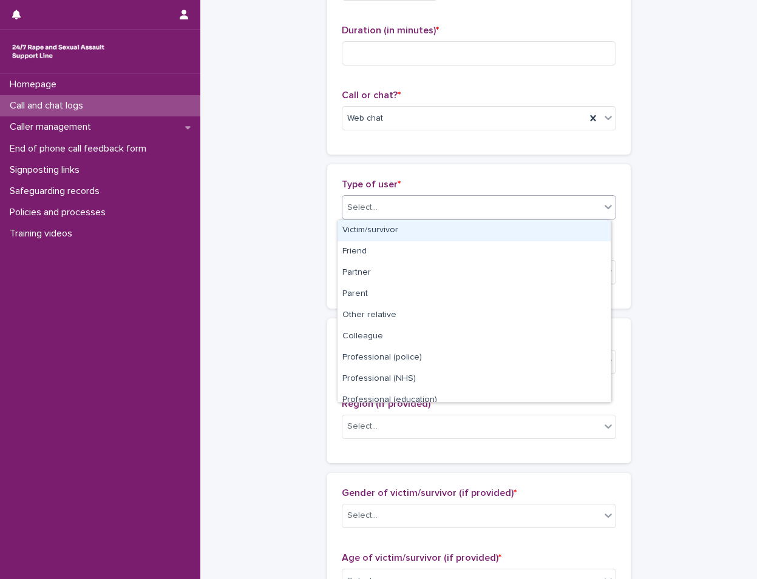
click at [404, 213] on div "Select..." at bounding box center [471, 208] width 258 height 20
click at [404, 235] on div "Victim/survivor" at bounding box center [473, 230] width 273 height 21
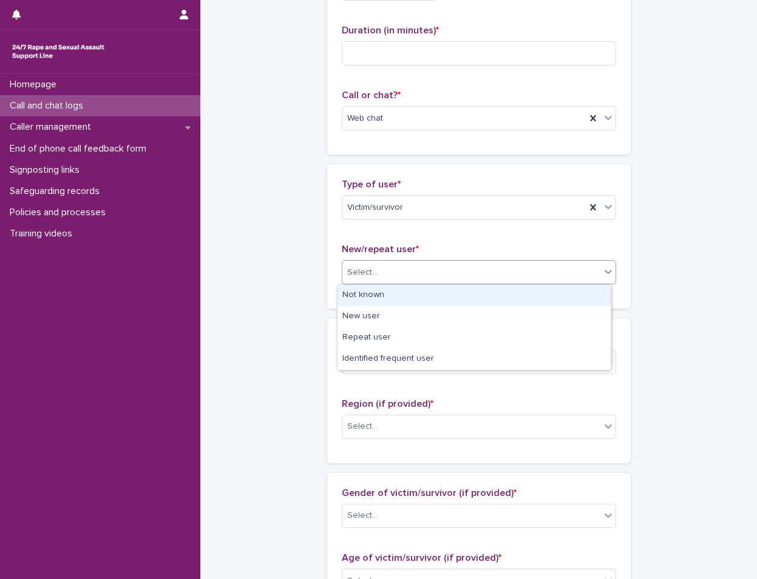
click at [396, 269] on div "Select..." at bounding box center [471, 273] width 258 height 20
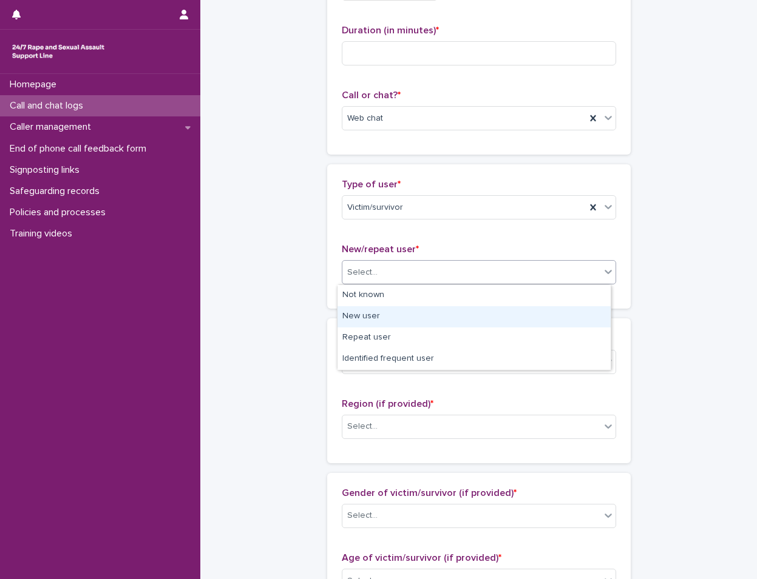
click at [392, 321] on div "New user" at bounding box center [473, 316] width 273 height 21
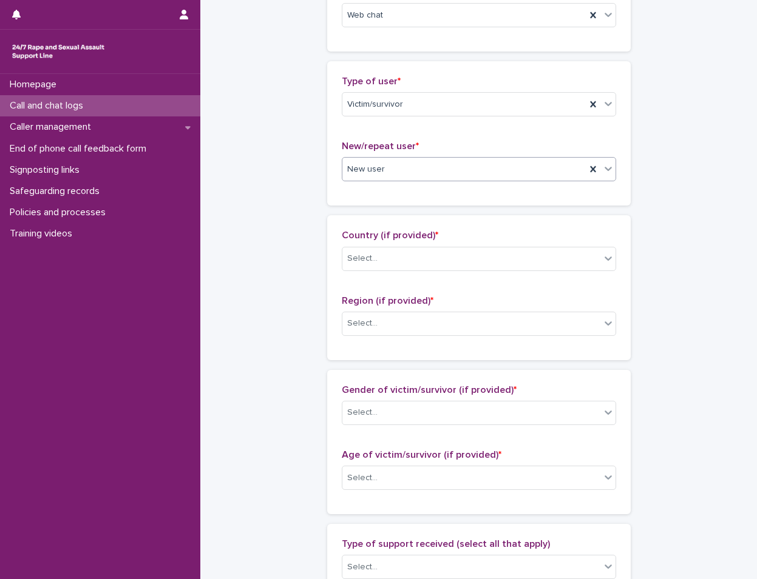
scroll to position [303, 0]
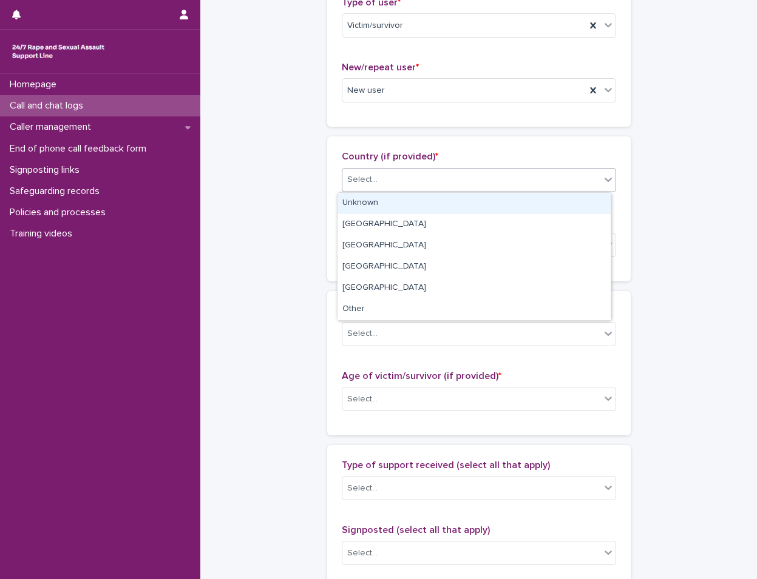
click at [383, 184] on div "Select..." at bounding box center [471, 180] width 258 height 20
click at [385, 209] on div "Unknown" at bounding box center [473, 203] width 273 height 21
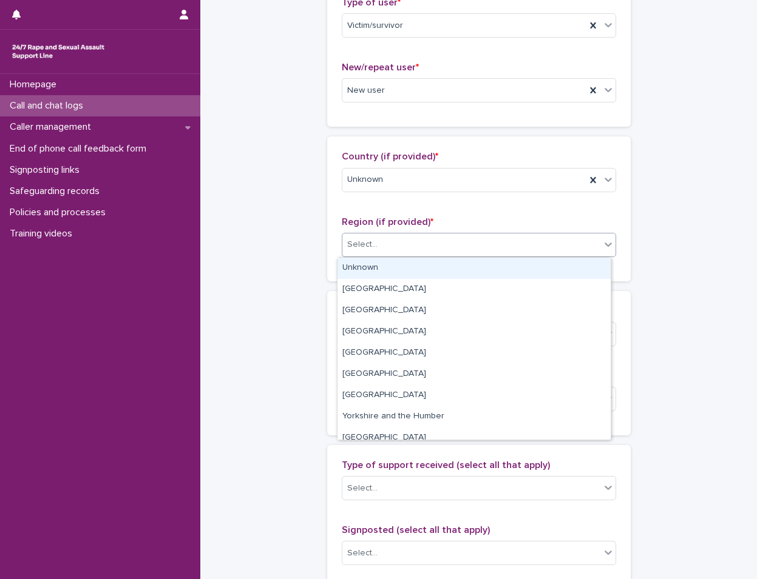
click at [386, 238] on div "Select..." at bounding box center [471, 245] width 258 height 20
click at [387, 265] on div "Unknown" at bounding box center [473, 268] width 273 height 21
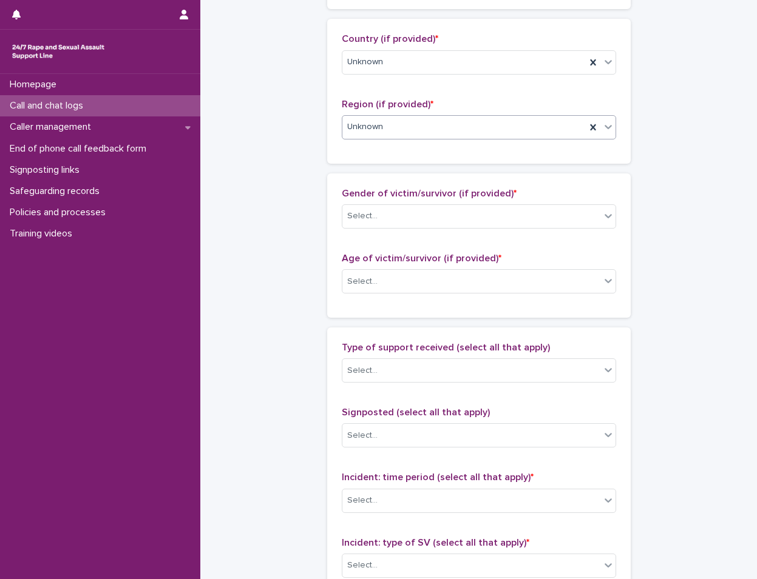
scroll to position [425, 0]
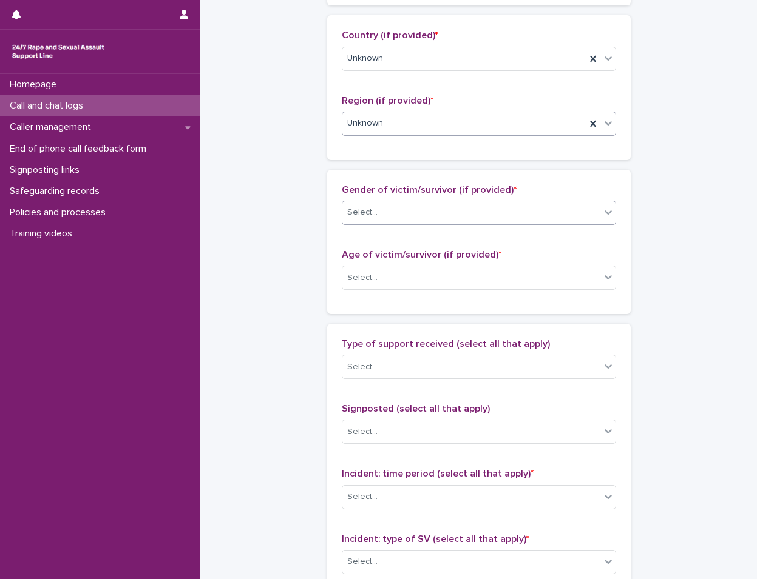
click at [389, 214] on div "Select..." at bounding box center [471, 213] width 258 height 20
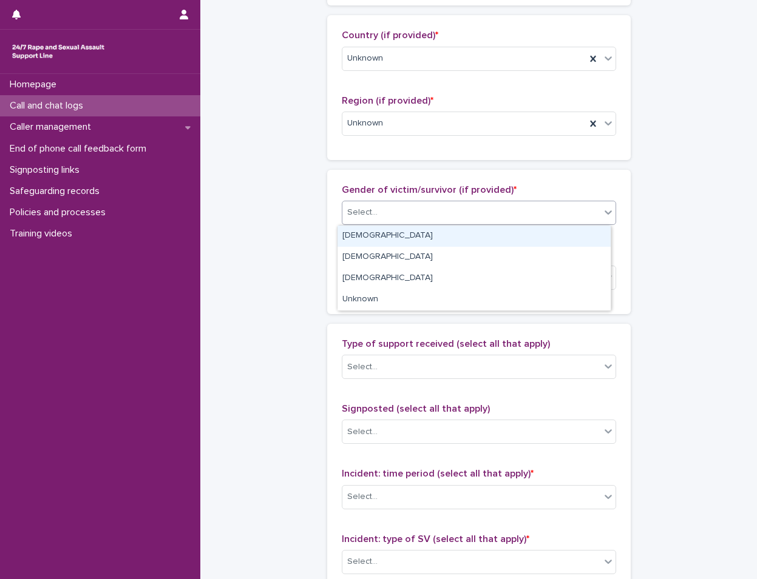
click at [394, 239] on div "[DEMOGRAPHIC_DATA]" at bounding box center [473, 236] width 273 height 21
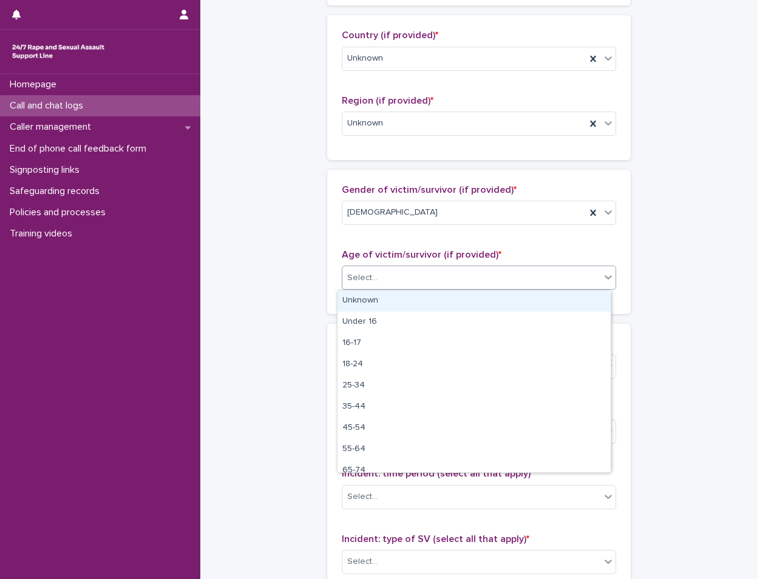
click at [400, 270] on div "Select..." at bounding box center [471, 278] width 258 height 20
click at [395, 299] on div "Unknown" at bounding box center [473, 301] width 273 height 21
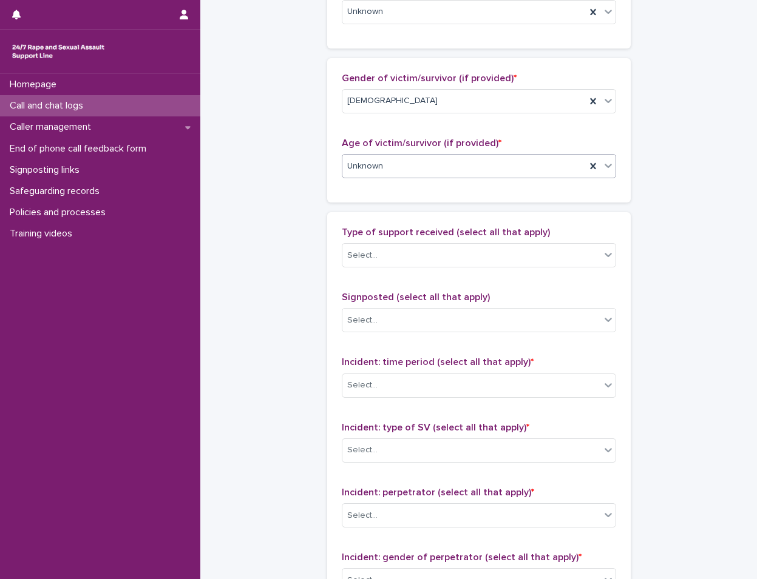
scroll to position [546, 0]
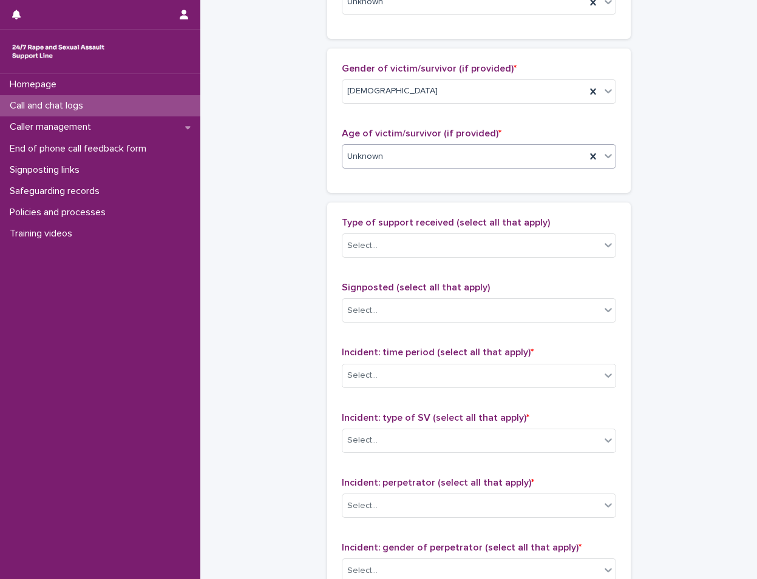
click at [404, 217] on div "Type of support received (select all that apply) Select... Signposted (select a…" at bounding box center [478, 471] width 303 height 537
click at [404, 237] on div "Select..." at bounding box center [471, 246] width 258 height 20
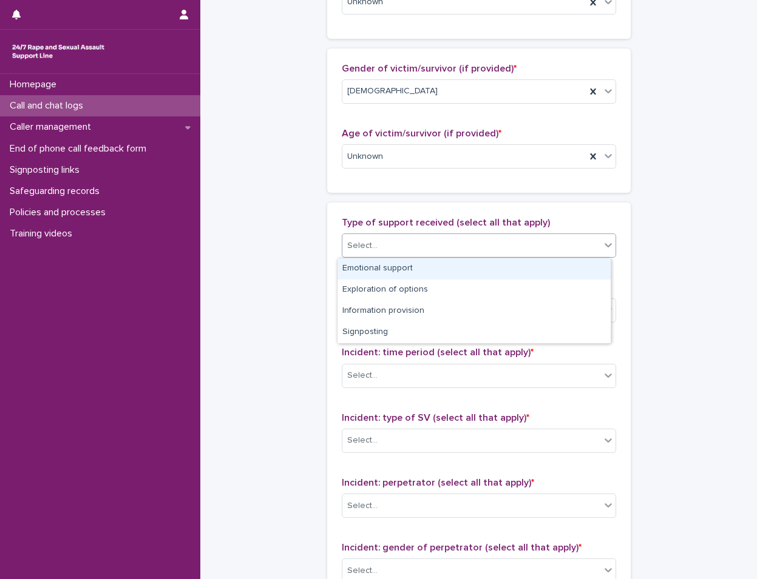
click at [404, 271] on div "Emotional support" at bounding box center [473, 268] width 273 height 21
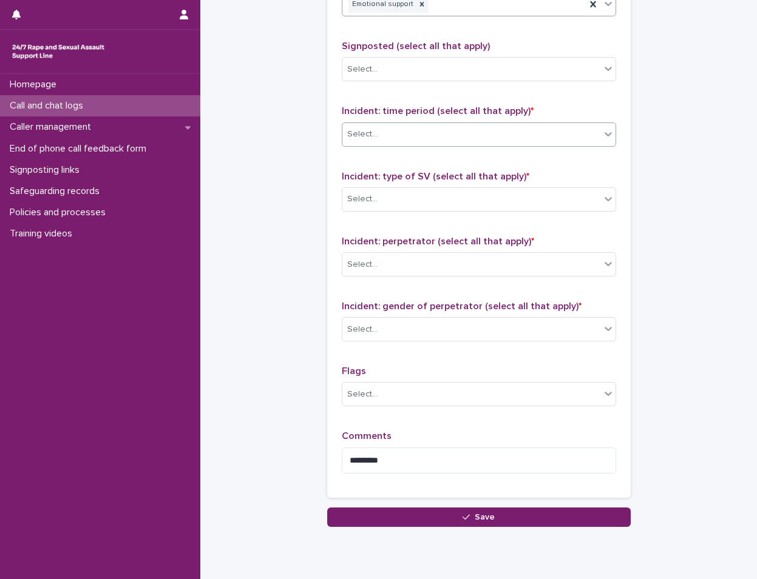
scroll to position [789, 0]
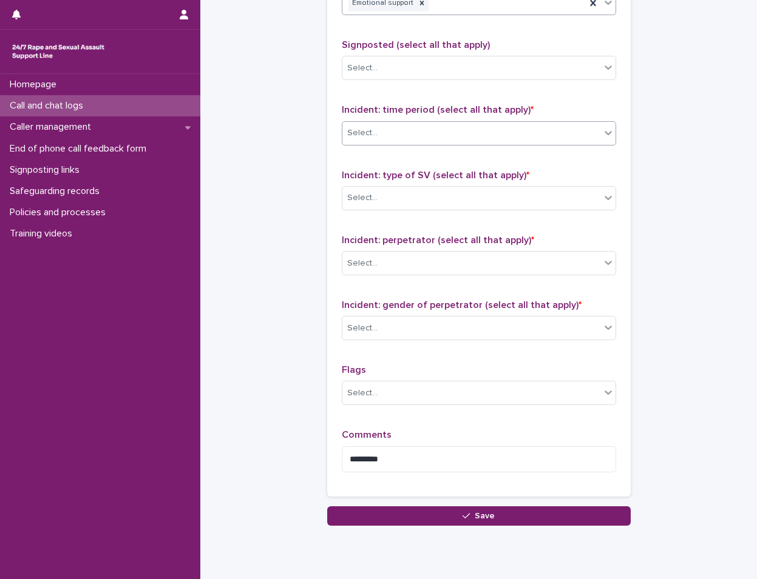
click at [426, 132] on div "Select..." at bounding box center [471, 133] width 258 height 20
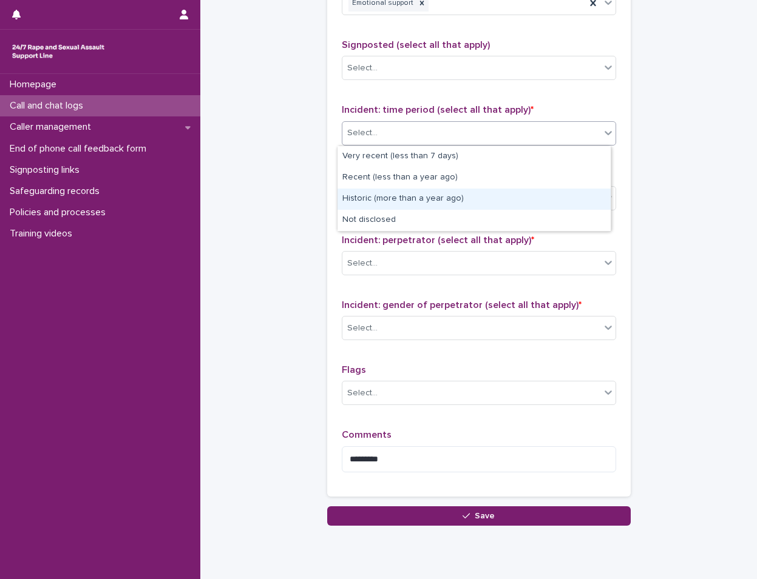
click at [423, 204] on div "Historic (more than a year ago)" at bounding box center [473, 199] width 273 height 21
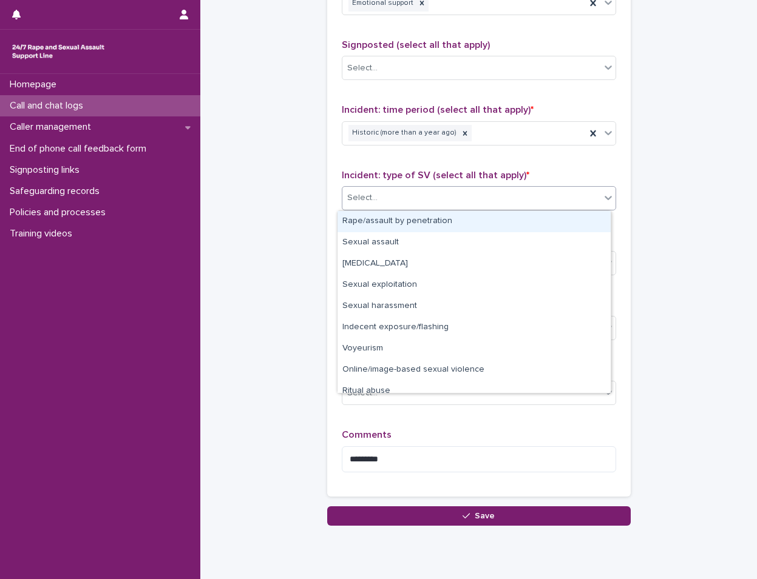
click at [417, 199] on div "Select..." at bounding box center [471, 198] width 258 height 20
click at [417, 228] on div "Rape/assault by penetration" at bounding box center [473, 221] width 273 height 21
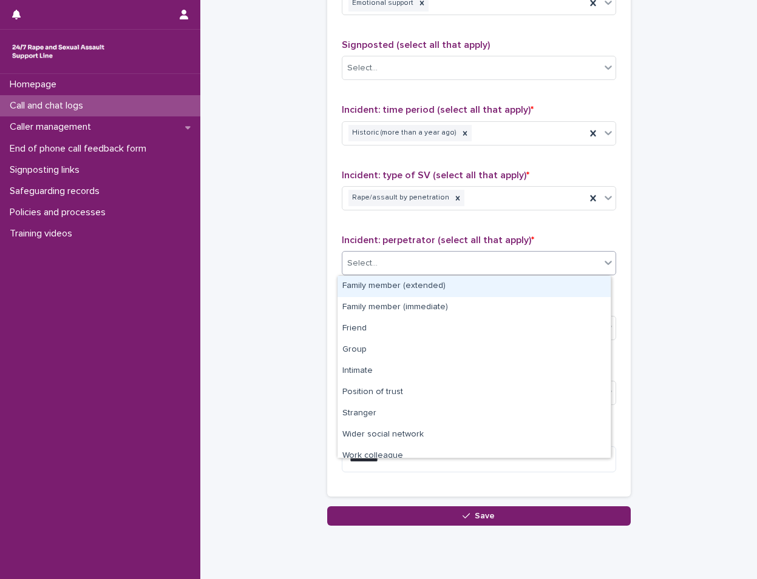
click at [411, 258] on div "Select..." at bounding box center [471, 264] width 258 height 20
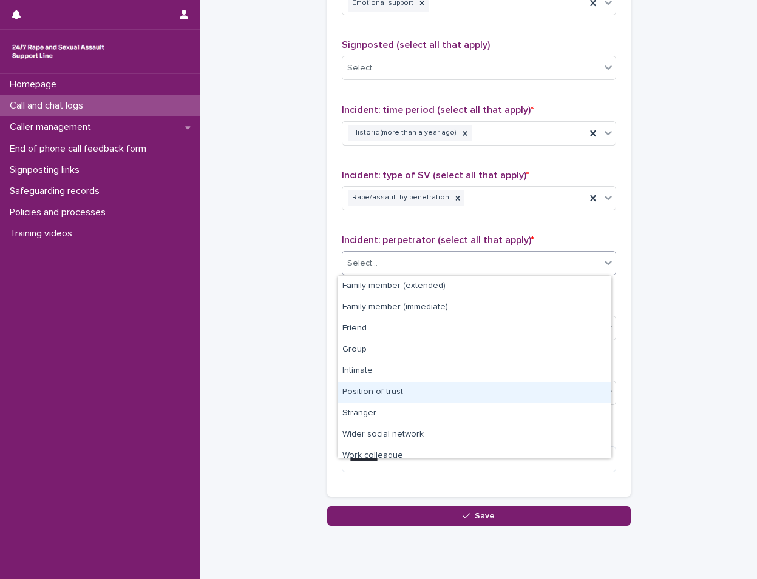
click at [393, 394] on div "Position of trust" at bounding box center [473, 392] width 273 height 21
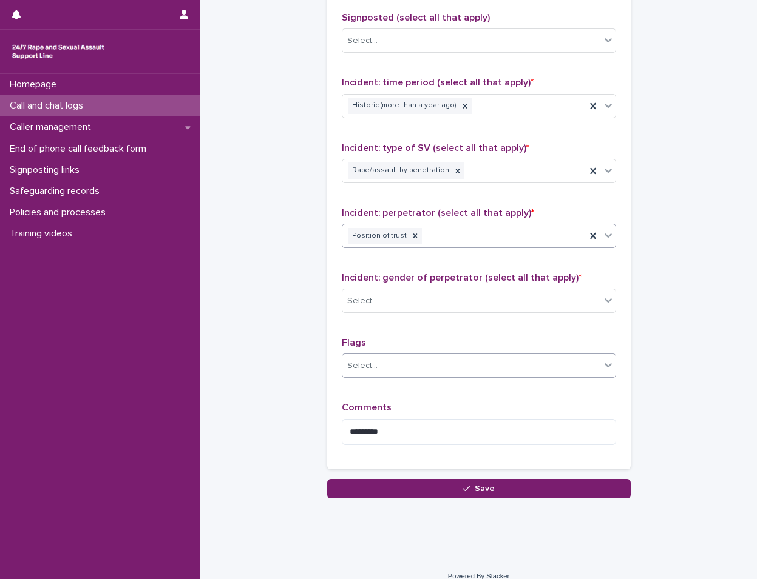
scroll to position [830, 0]
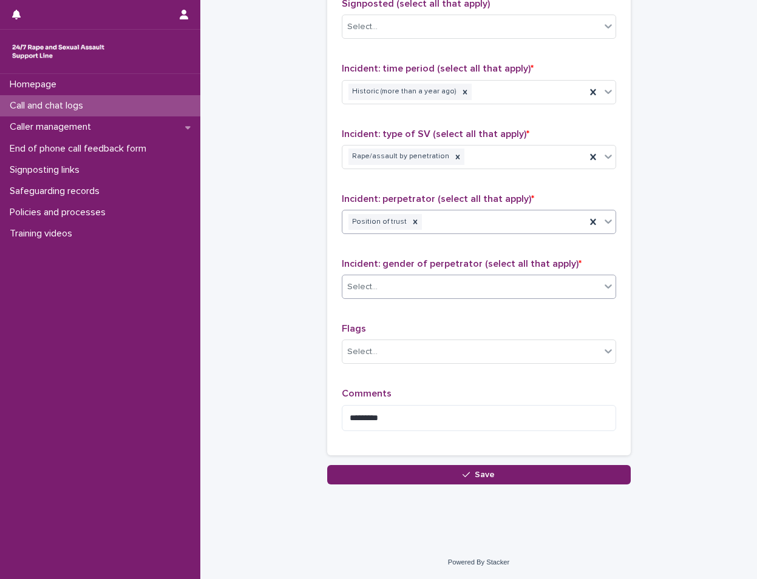
click at [394, 287] on div "Select..." at bounding box center [471, 287] width 258 height 20
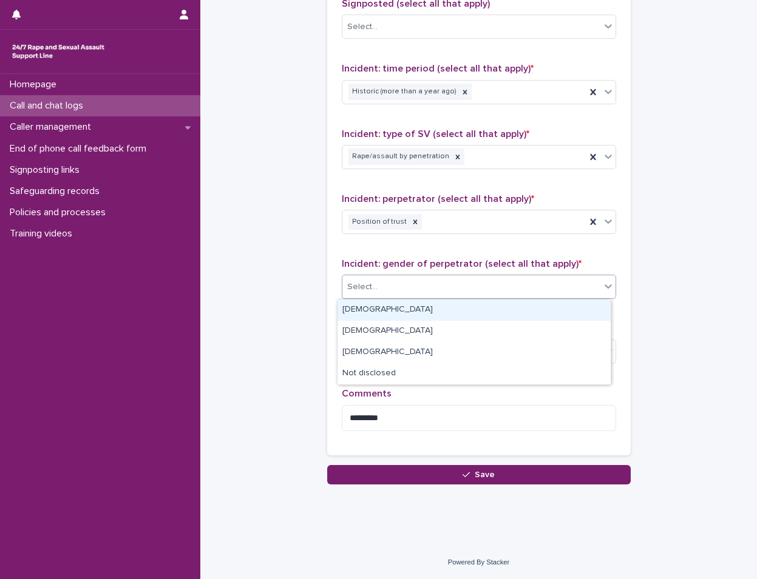
click at [391, 317] on div "[DEMOGRAPHIC_DATA]" at bounding box center [473, 310] width 273 height 21
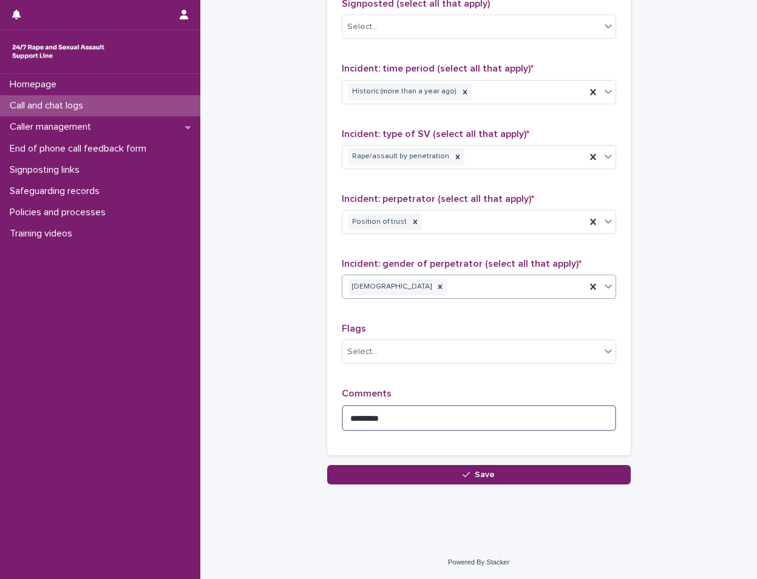
click at [397, 421] on textarea "*********" at bounding box center [479, 418] width 274 height 26
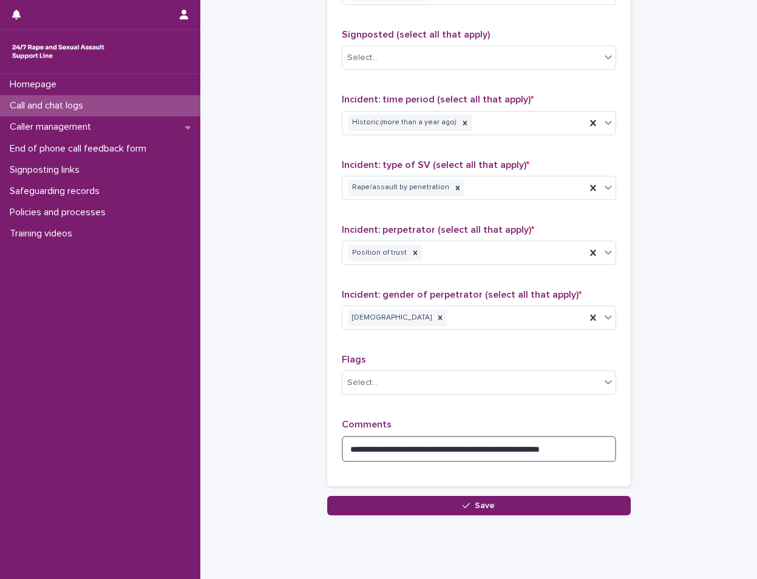
scroll to position [769, 0]
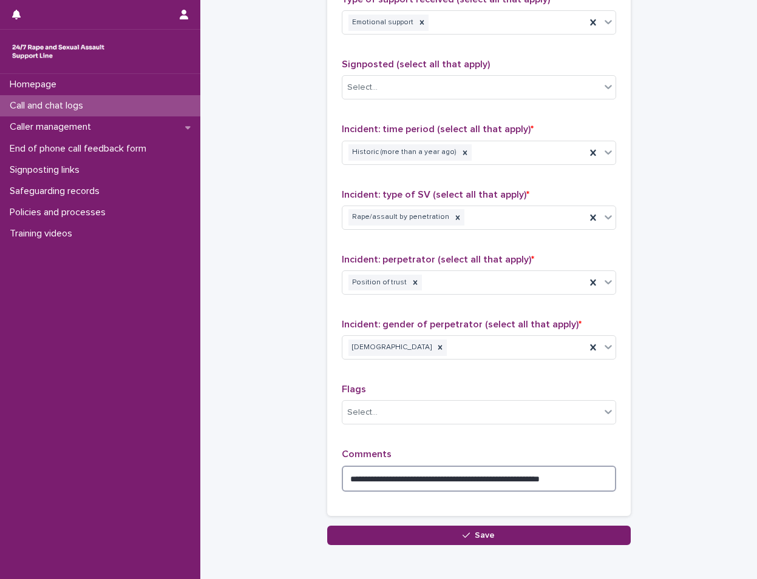
type textarea "**********"
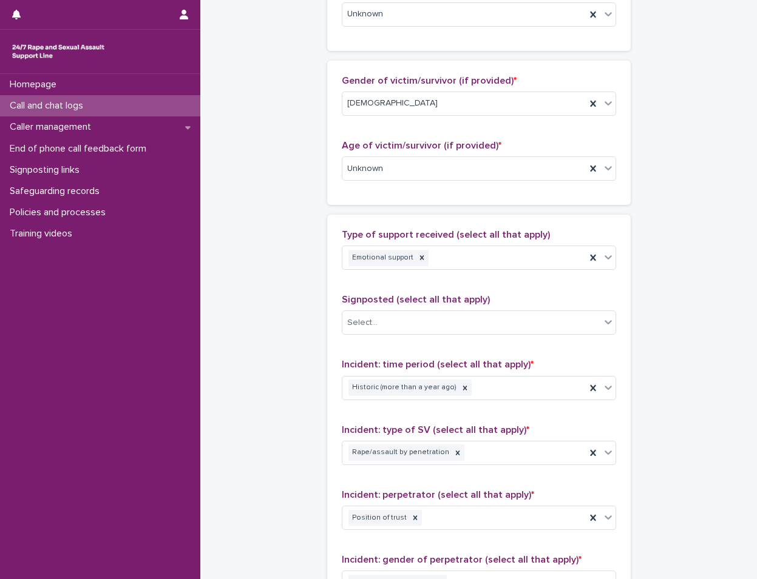
scroll to position [466, 0]
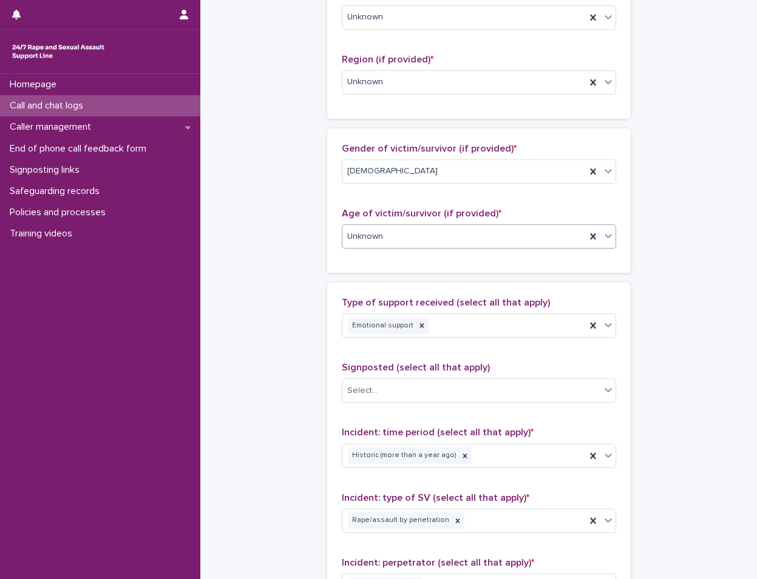
click at [436, 243] on div "Unknown" at bounding box center [463, 237] width 243 height 20
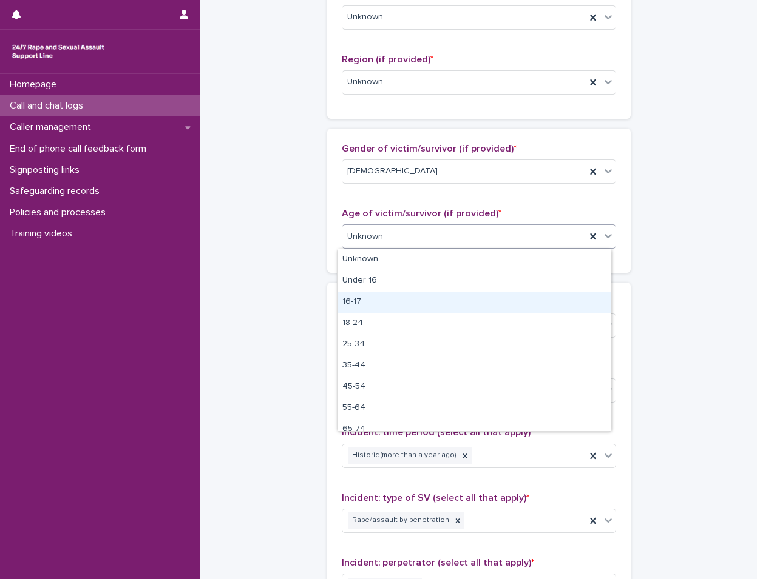
click at [411, 303] on div "16-17" at bounding box center [473, 302] width 273 height 21
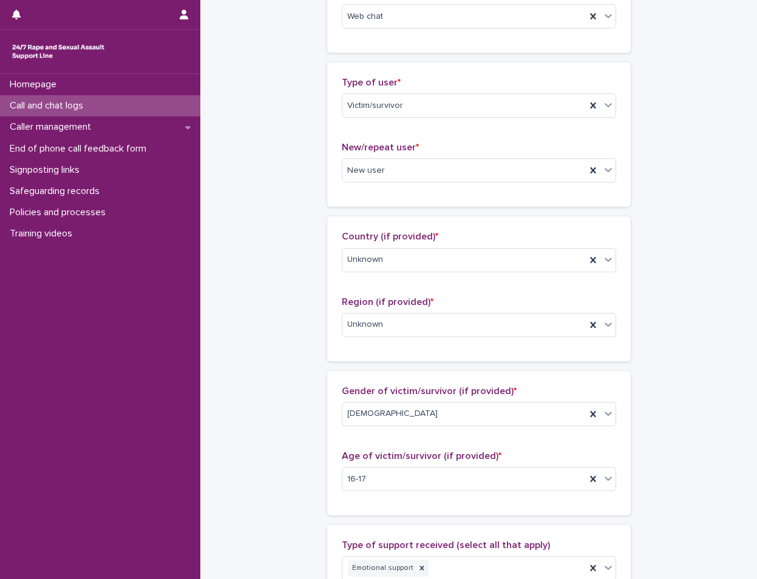
scroll to position [0, 0]
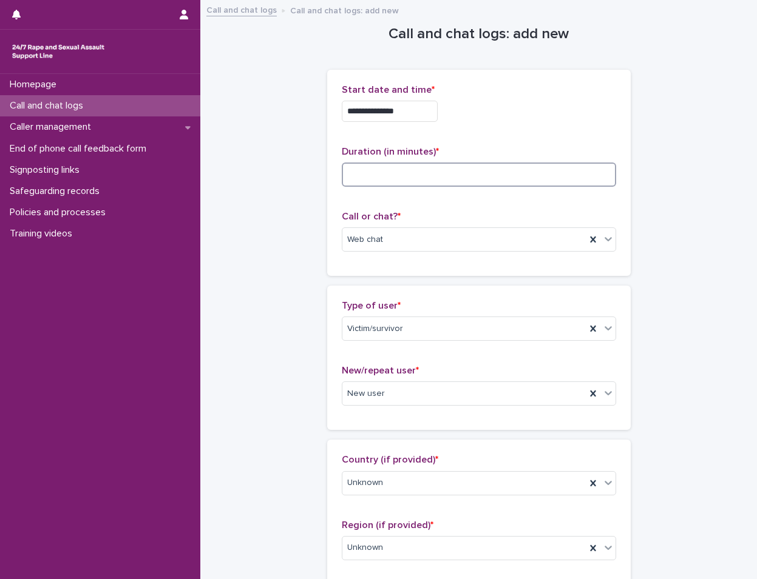
click at [488, 181] on input at bounding box center [479, 175] width 274 height 24
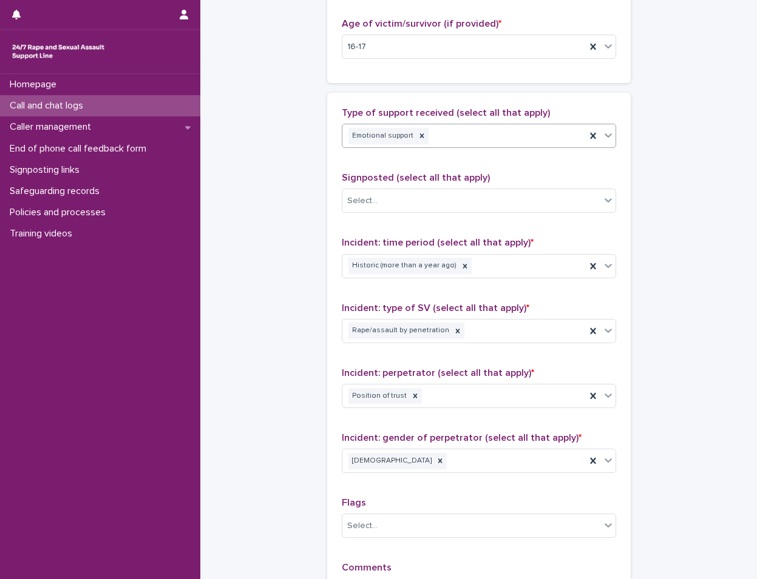
scroll to position [667, 0]
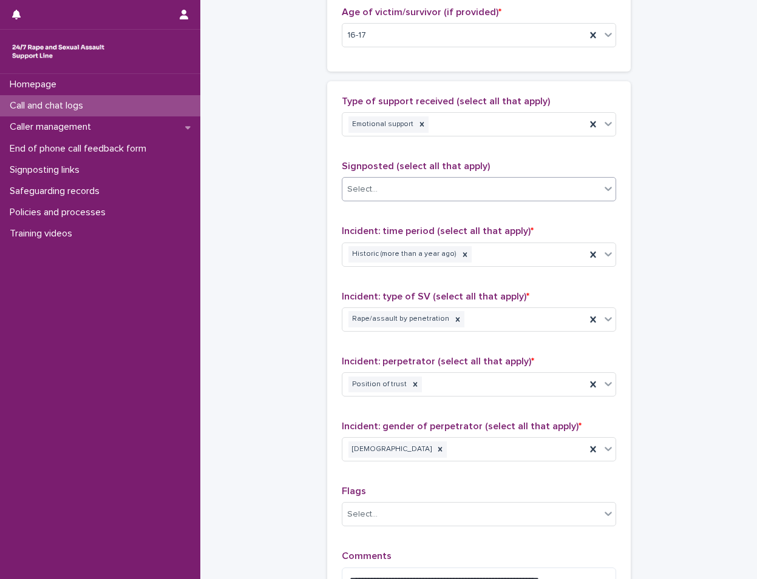
type input "**"
click at [473, 192] on div "Select..." at bounding box center [471, 190] width 258 height 20
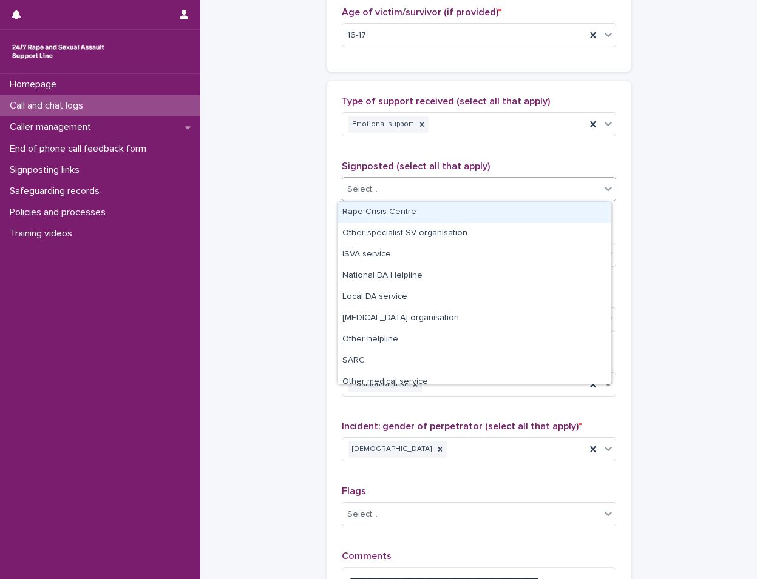
click at [473, 192] on div "Select..." at bounding box center [471, 190] width 258 height 20
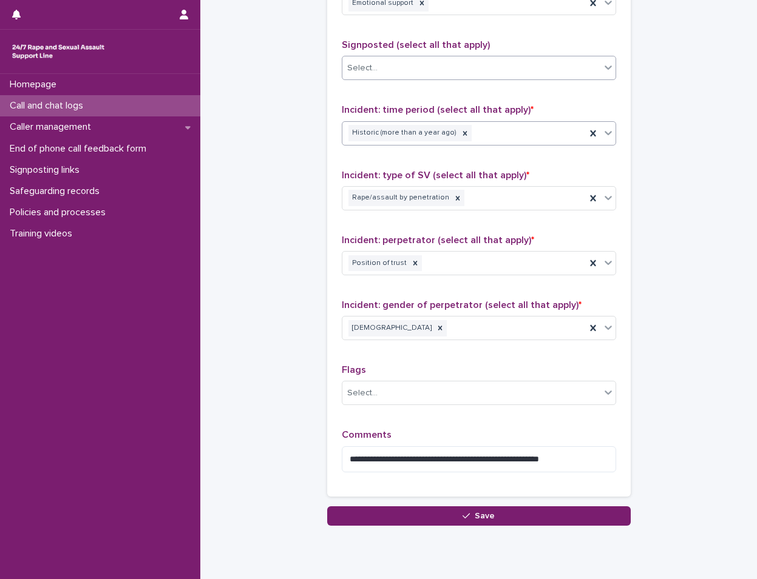
scroll to position [830, 0]
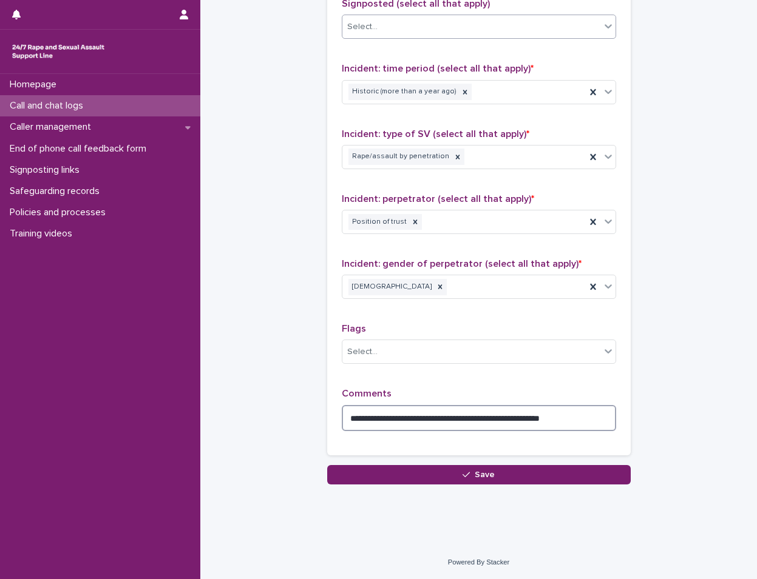
click at [593, 413] on textarea "**********" at bounding box center [479, 418] width 274 height 26
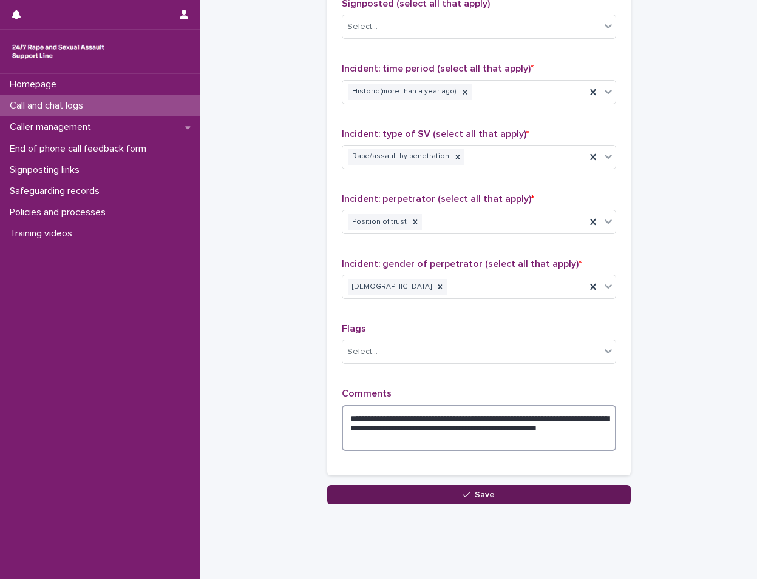
type textarea "**********"
click at [471, 489] on button "Save" at bounding box center [478, 494] width 303 height 19
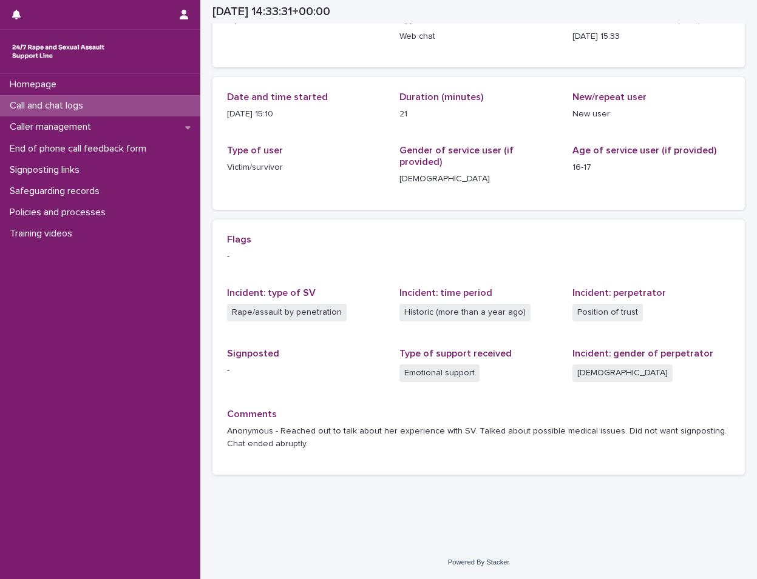
scroll to position [78, 0]
